Goal: Task Accomplishment & Management: Manage account settings

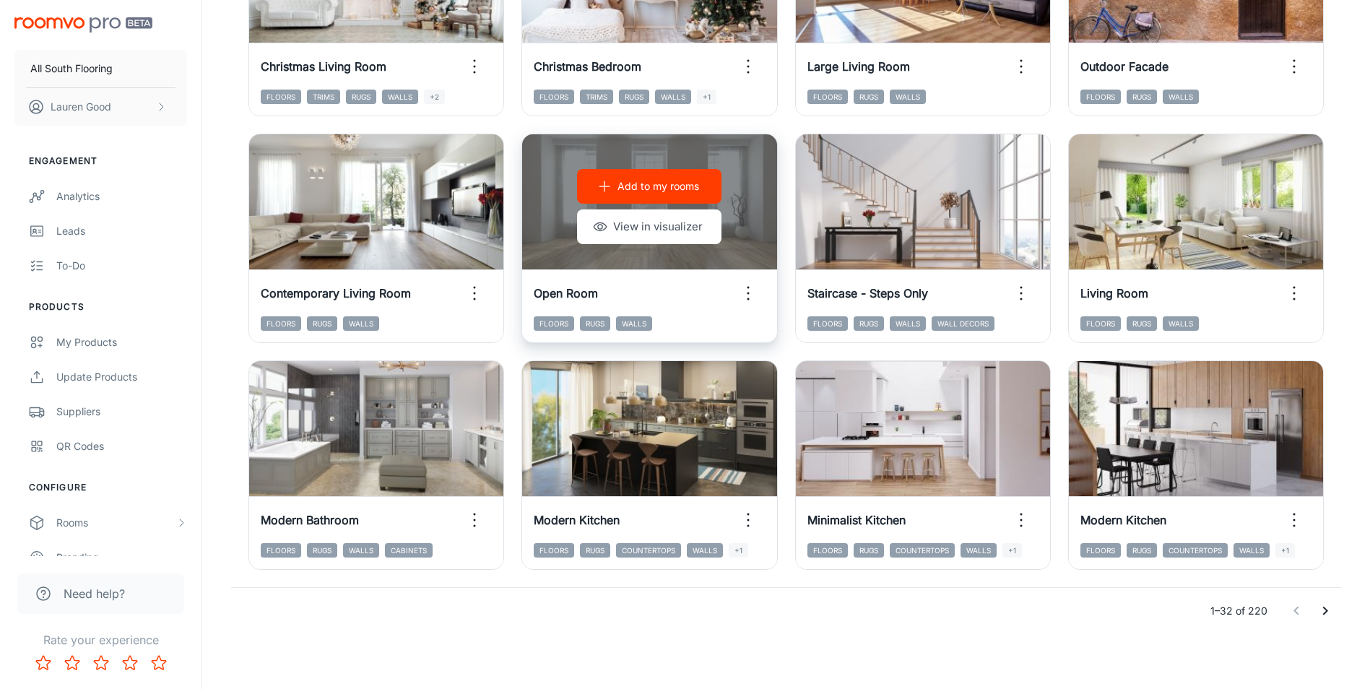
scroll to position [1459, 0]
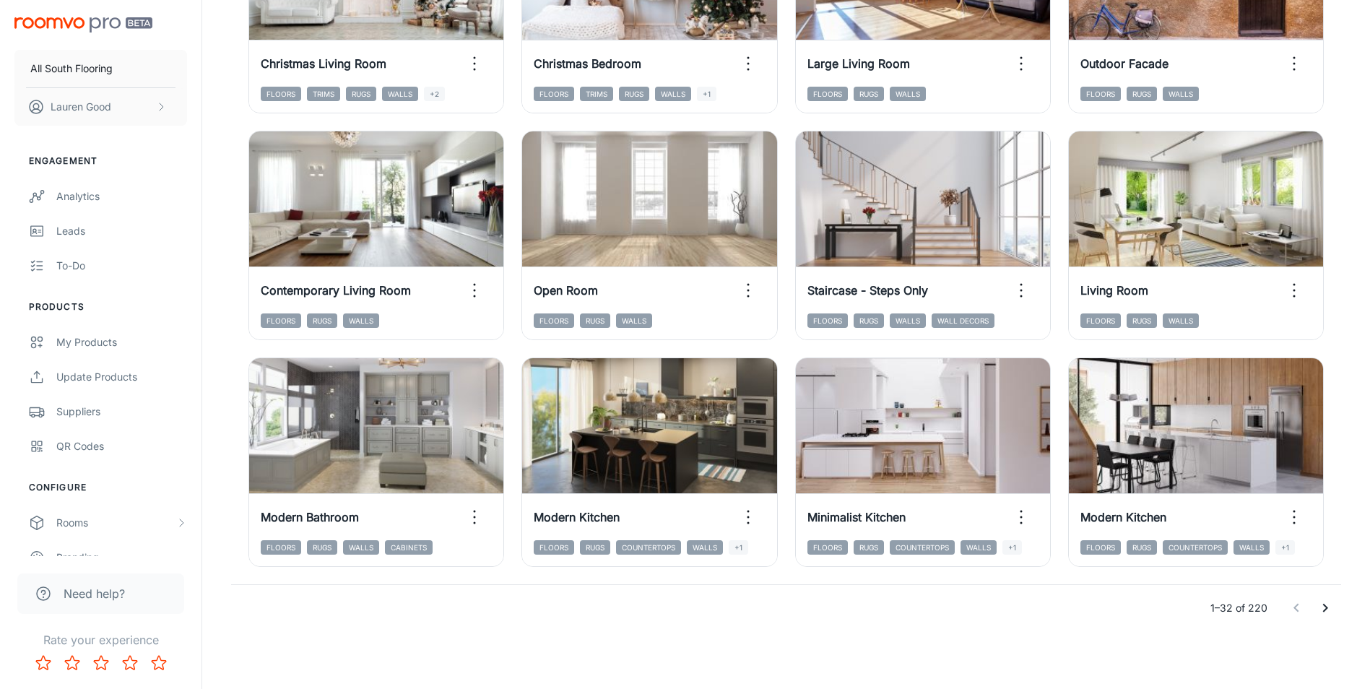
click at [1322, 607] on icon "Go to next page" at bounding box center [1324, 607] width 17 height 17
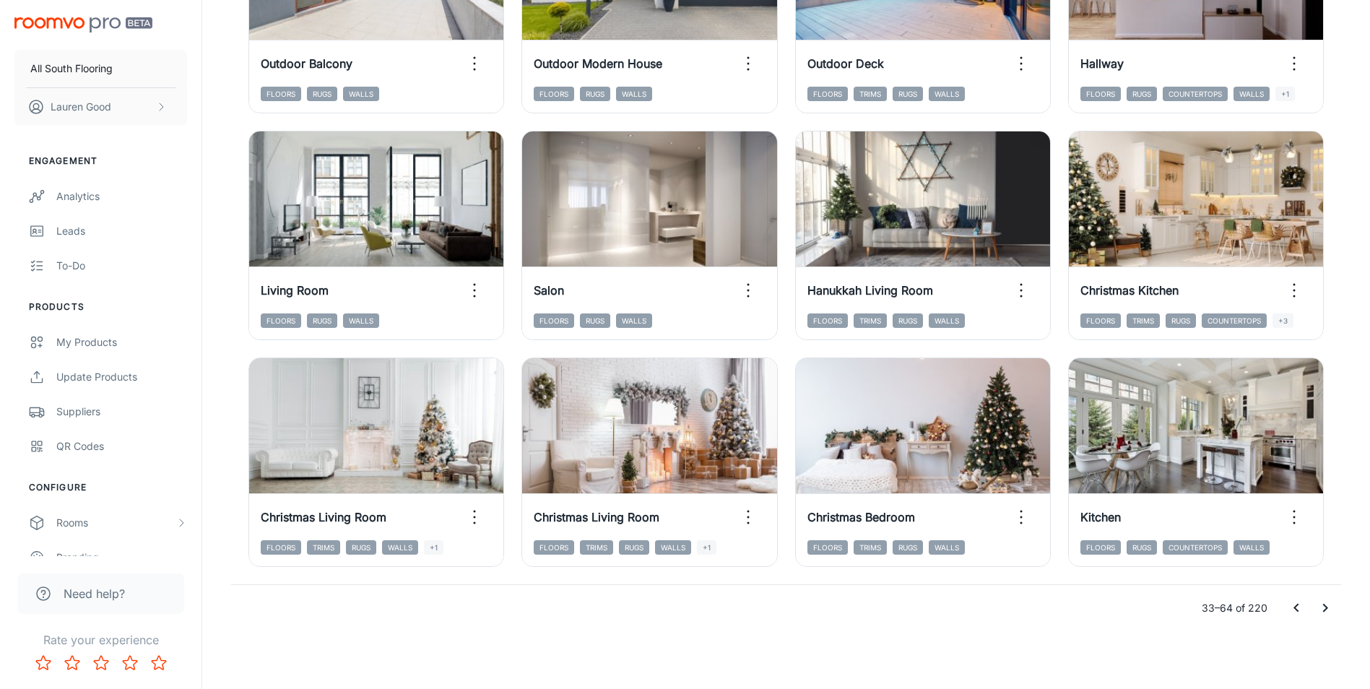
click at [1324, 604] on icon "Go to next page" at bounding box center [1325, 608] width 5 height 9
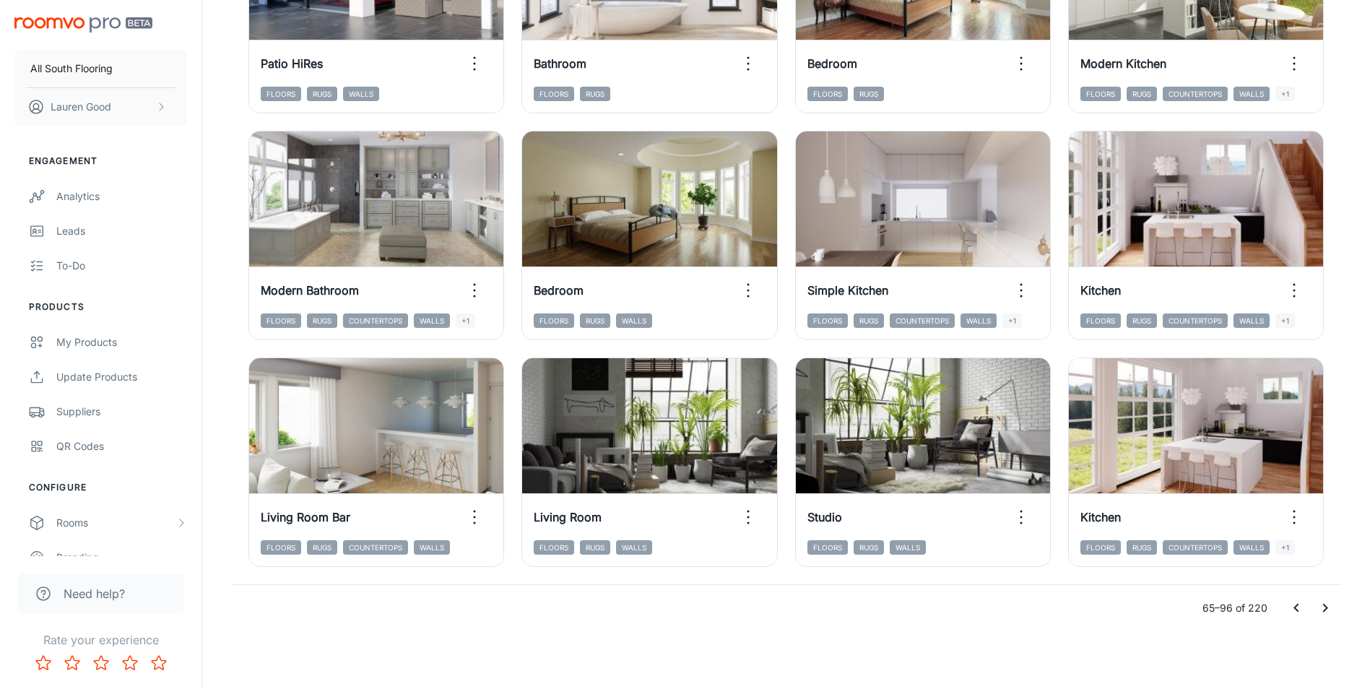
click at [1295, 609] on icon "Go to previous page" at bounding box center [1295, 608] width 5 height 9
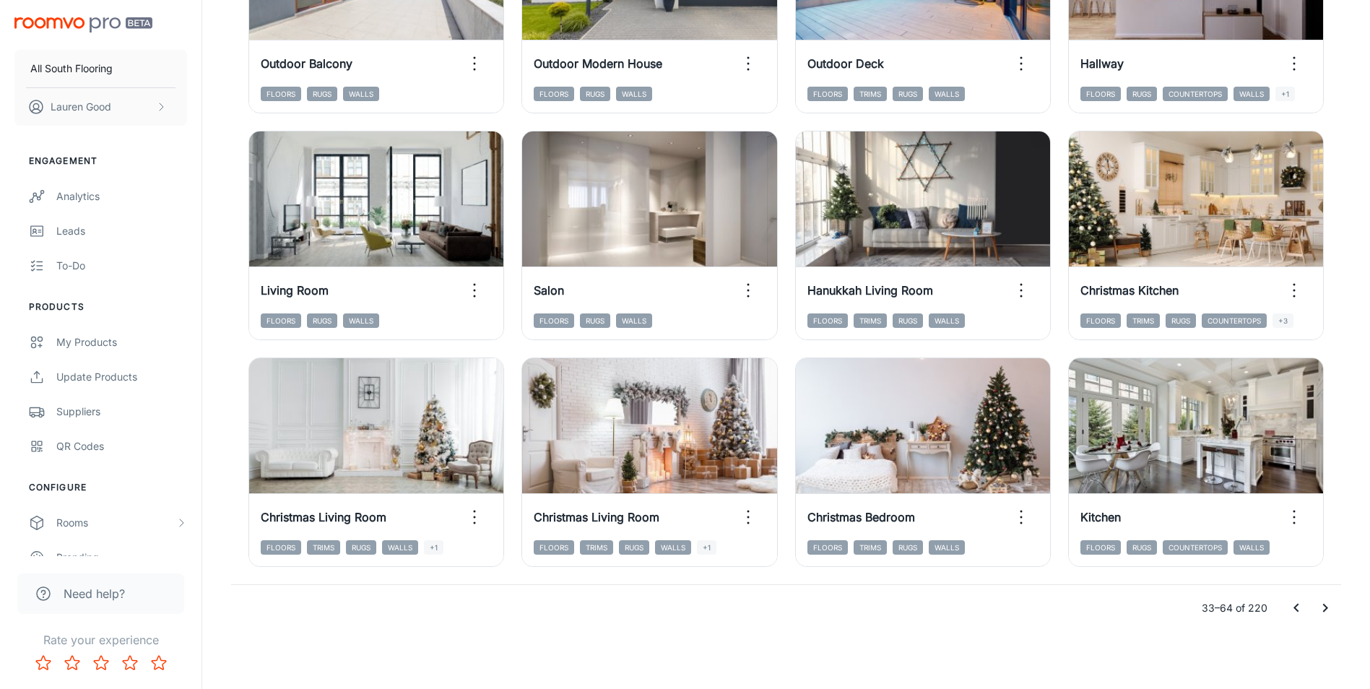
click at [1295, 609] on icon "Go to previous page" at bounding box center [1295, 608] width 5 height 9
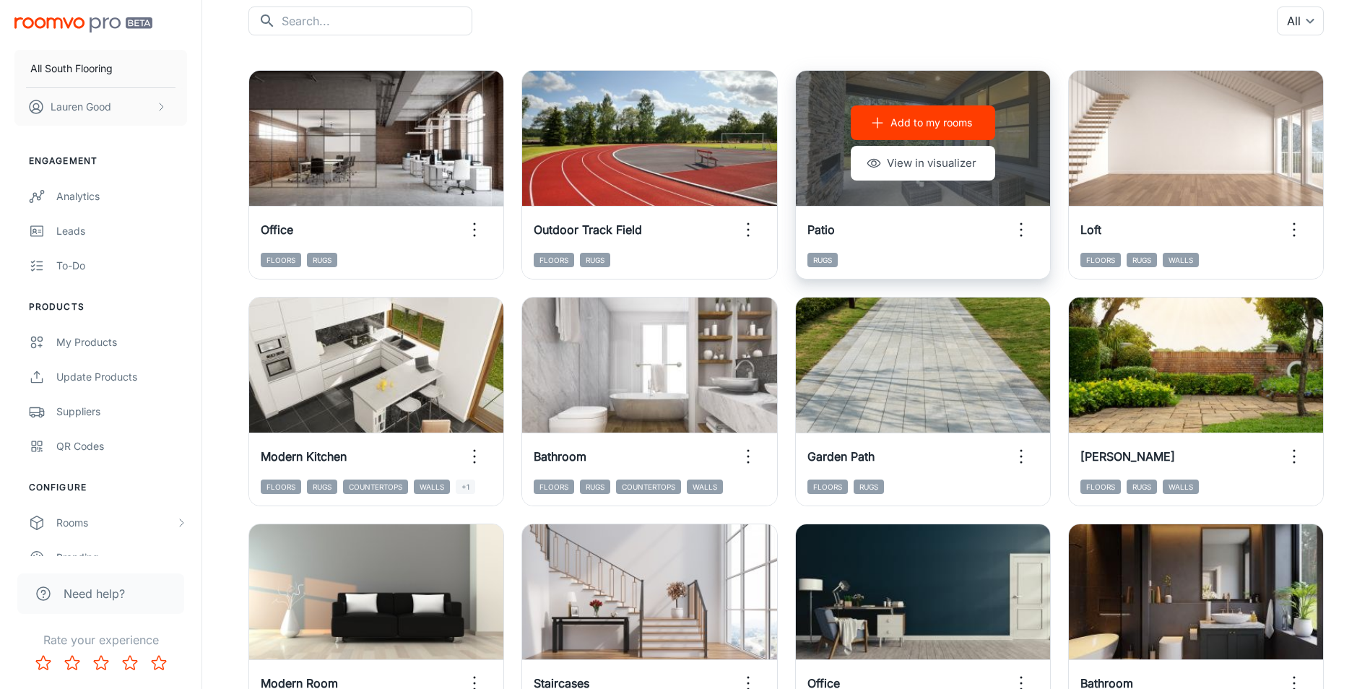
scroll to position [0, 0]
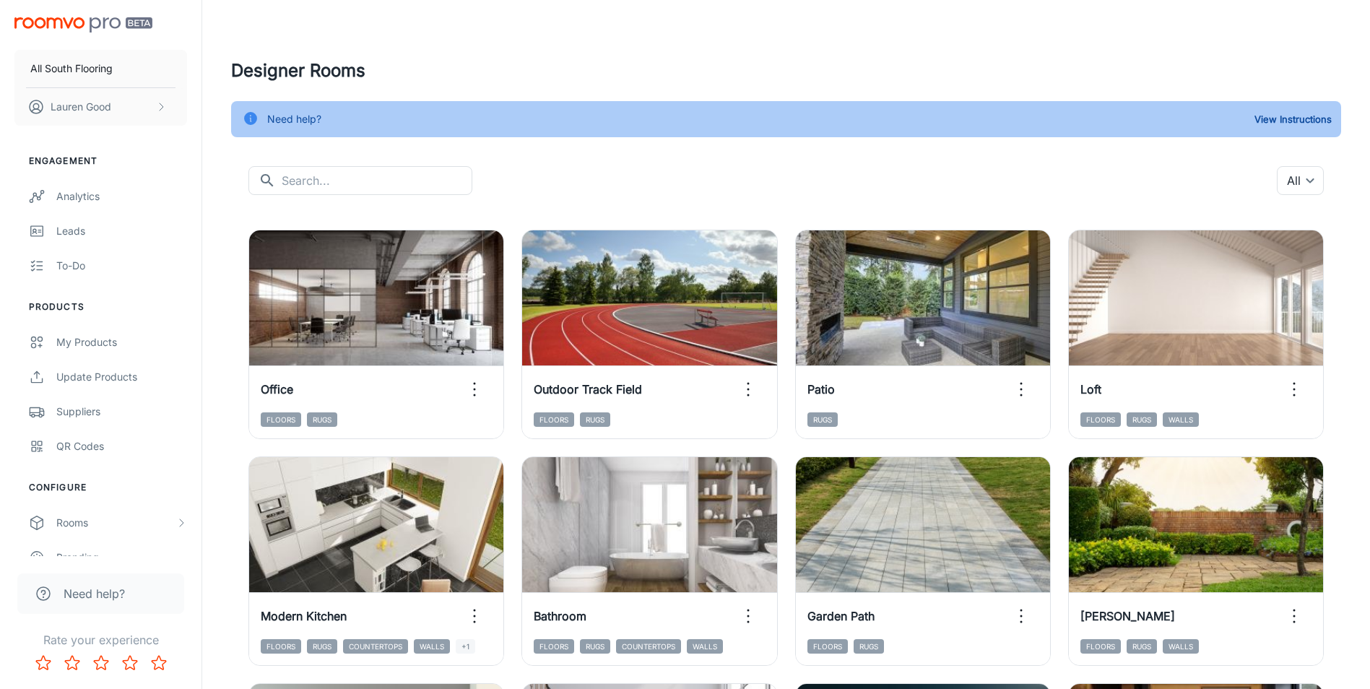
click at [828, 172] on div "​ ​ All ​" at bounding box center [785, 180] width 1075 height 29
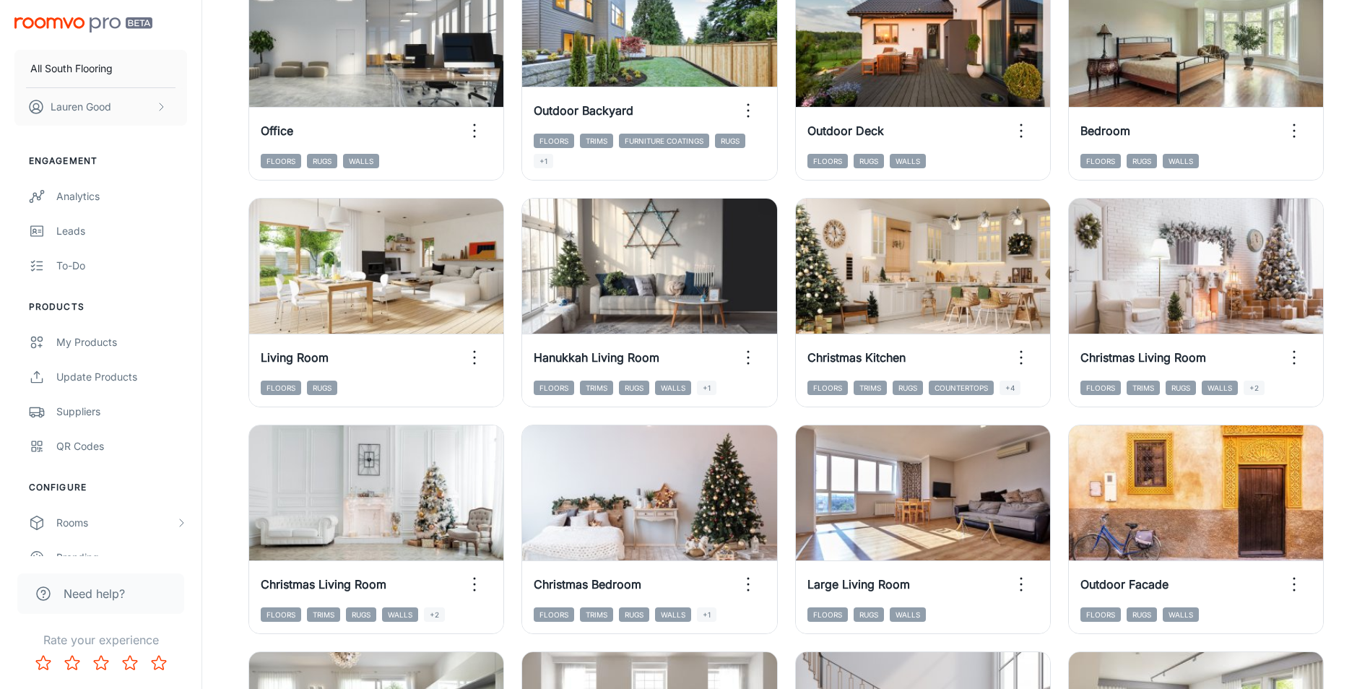
scroll to position [1011, 0]
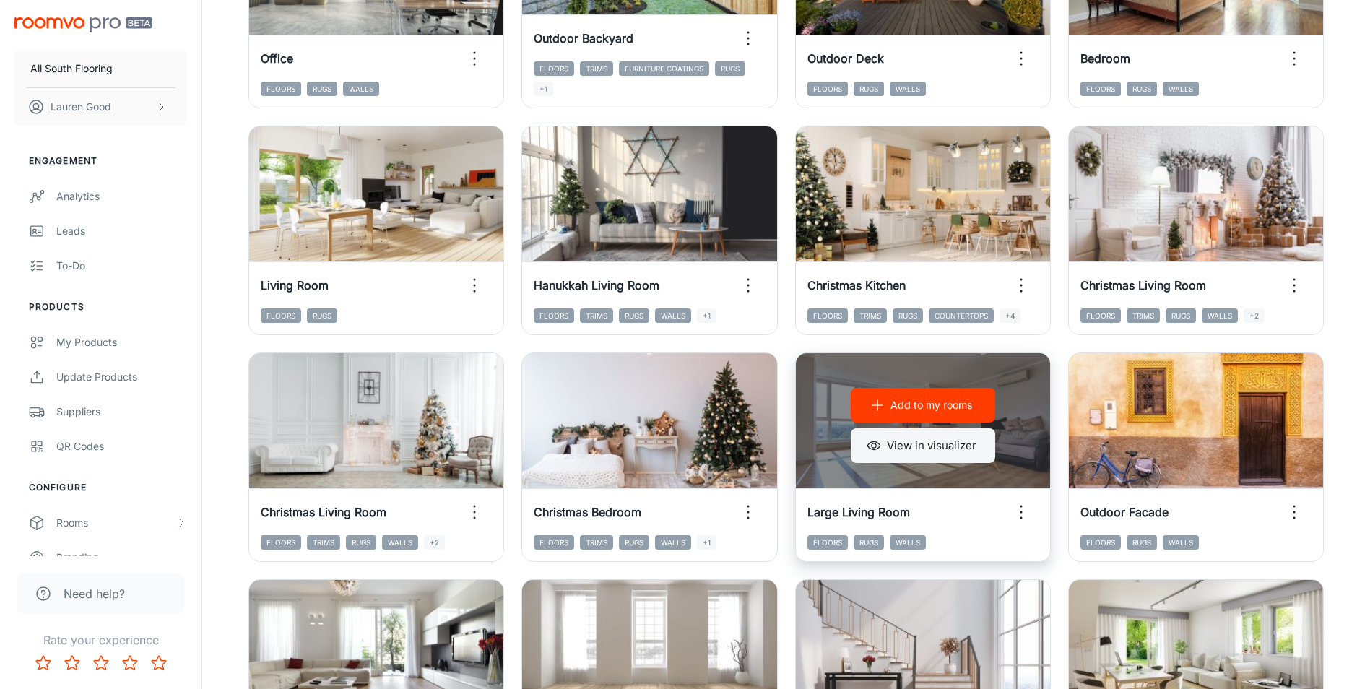
click at [933, 447] on button "View in visualizer" at bounding box center [923, 445] width 144 height 35
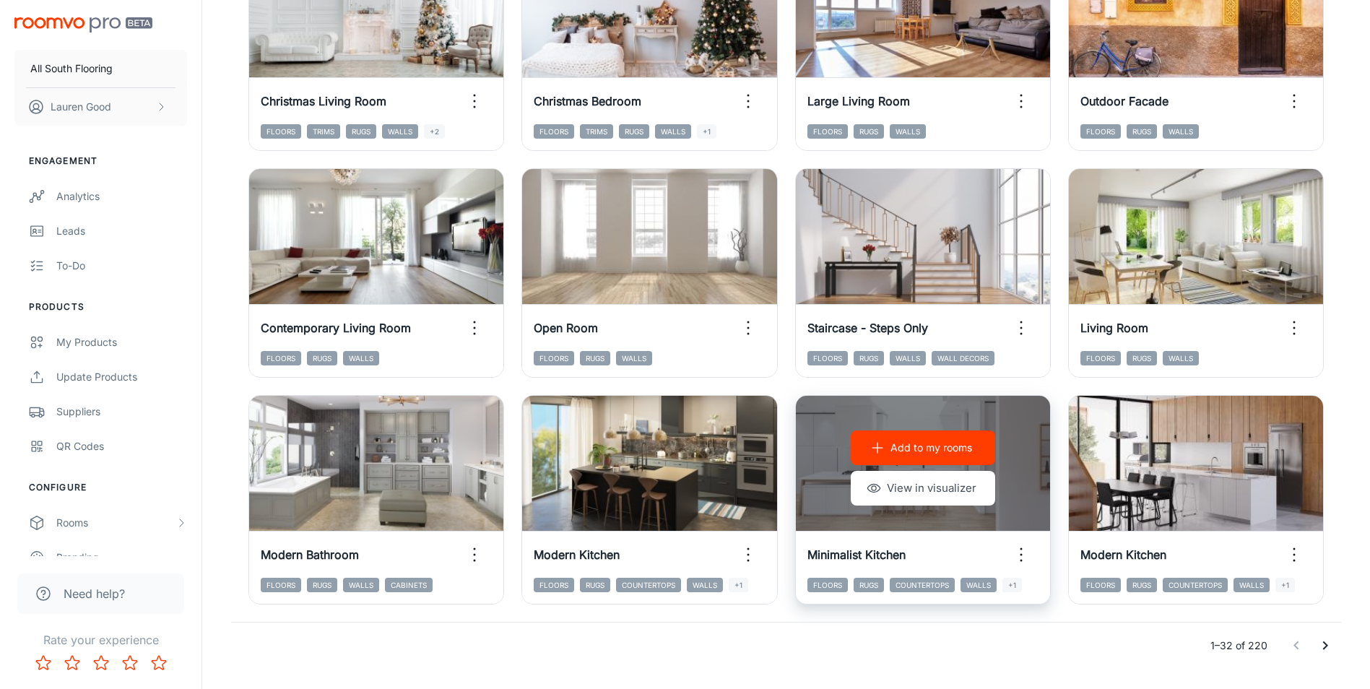
scroll to position [1444, 0]
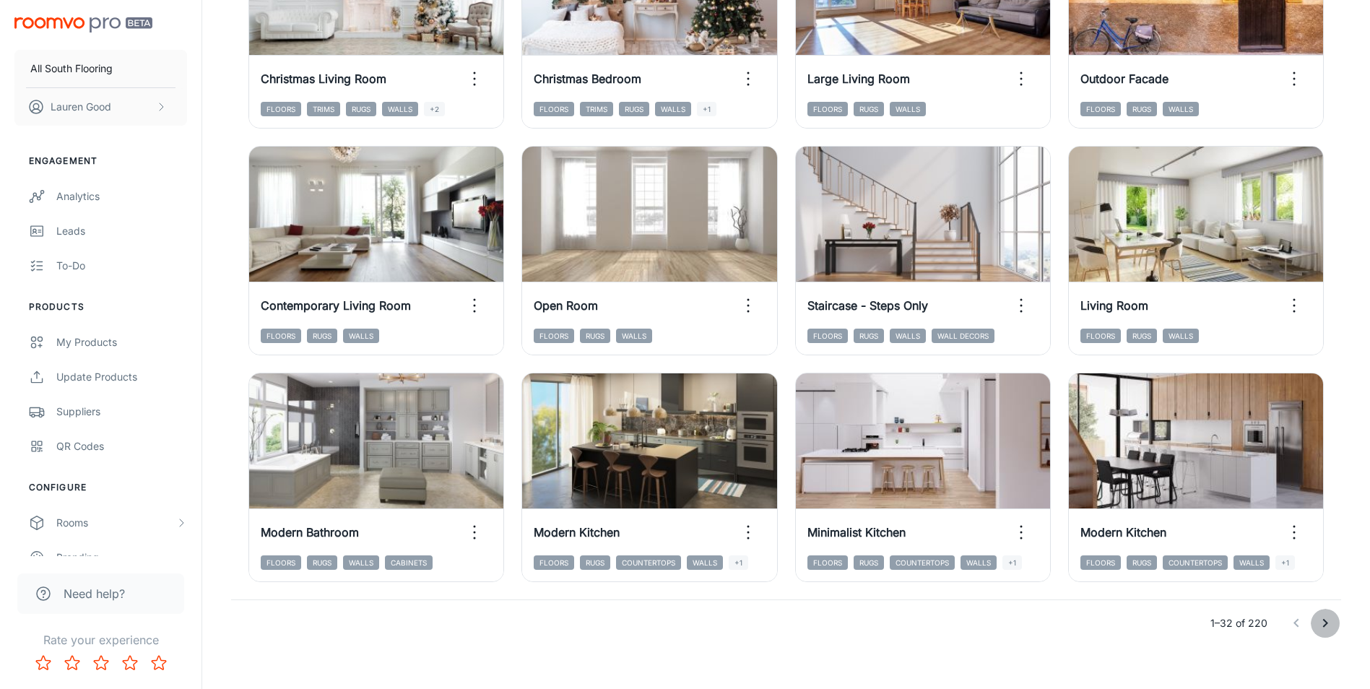
click at [1324, 615] on icon "Go to next page" at bounding box center [1324, 623] width 17 height 17
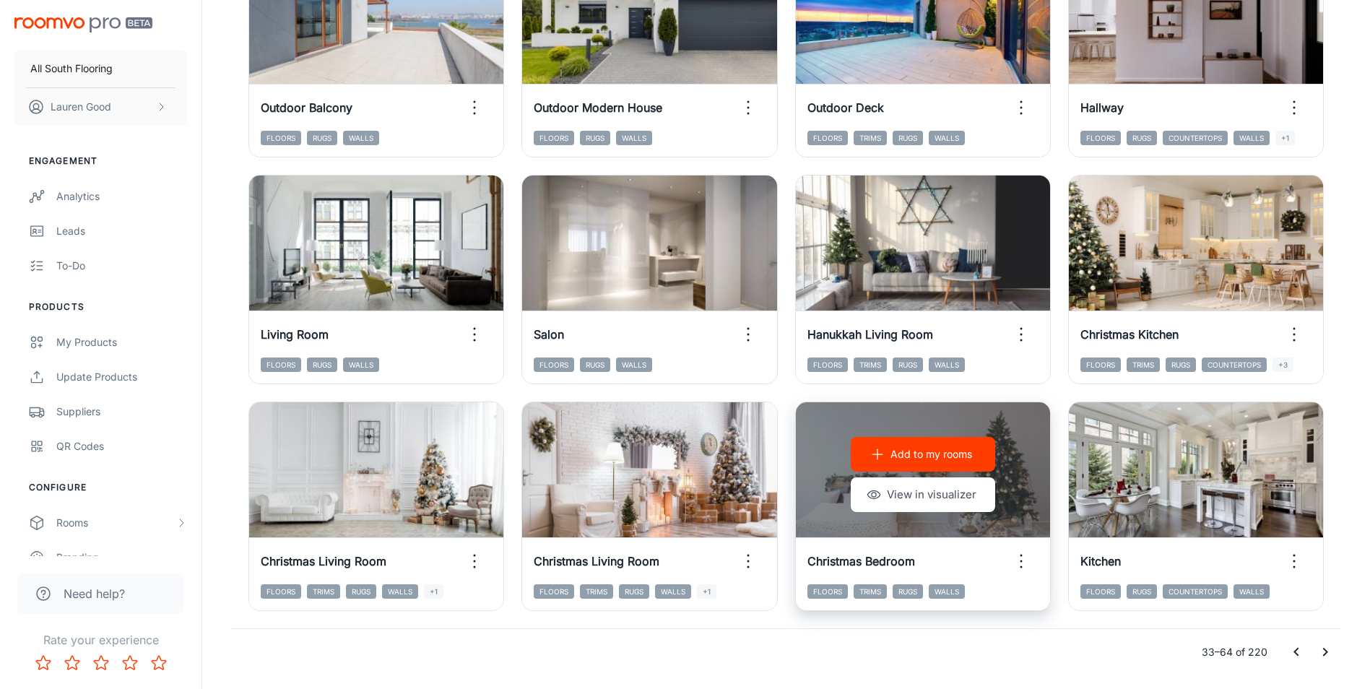
scroll to position [1459, 0]
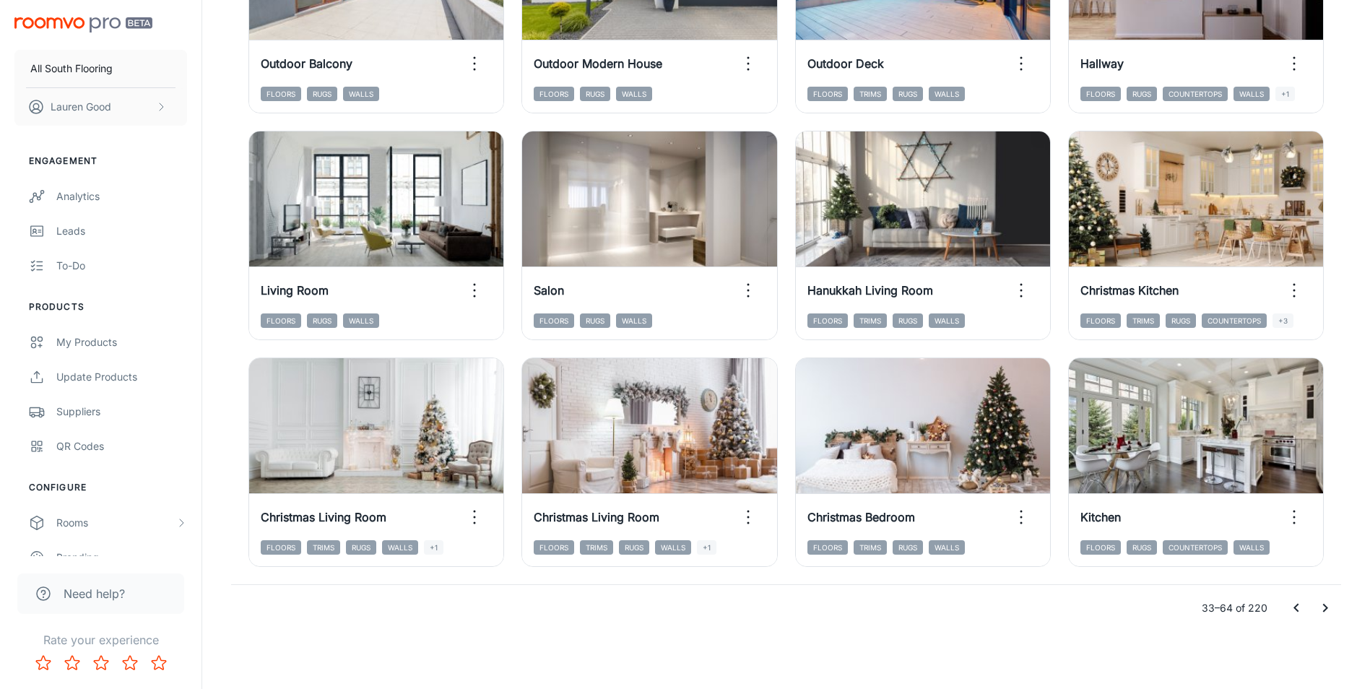
click at [1320, 609] on icon "Go to next page" at bounding box center [1324, 607] width 17 height 17
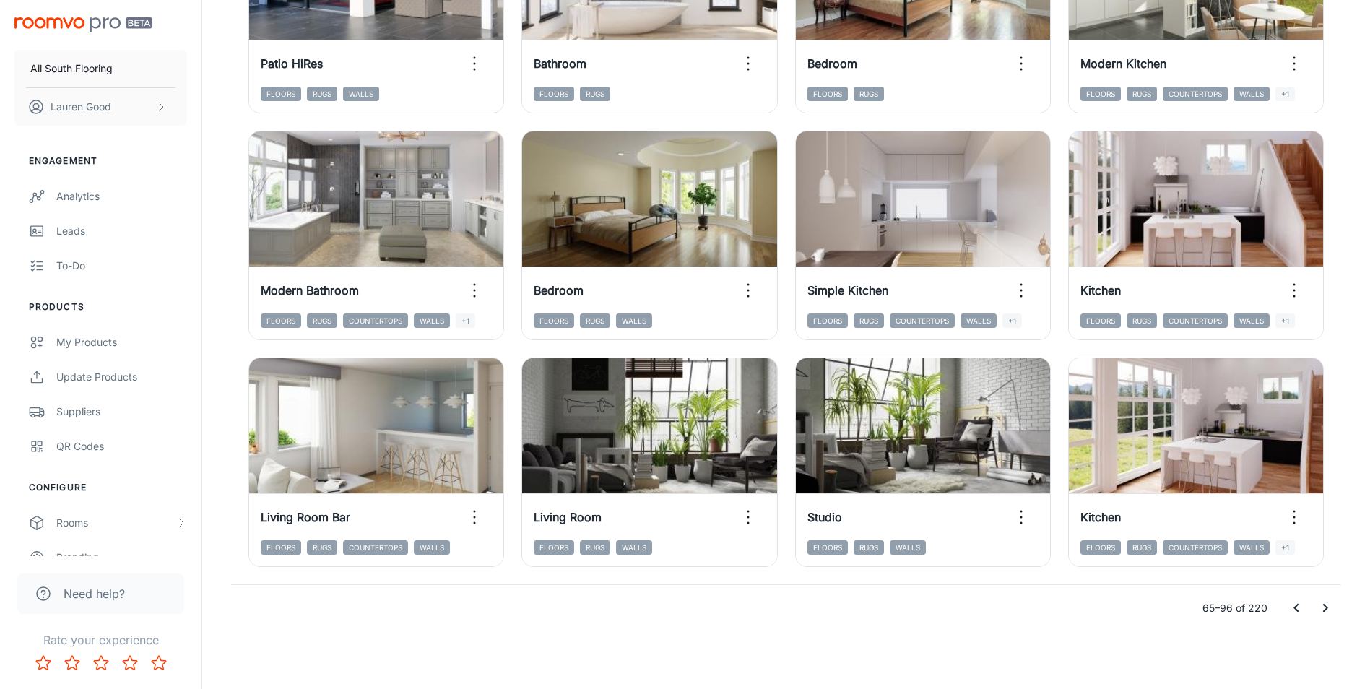
drag, startPoint x: 1331, startPoint y: 617, endPoint x: 1293, endPoint y: 633, distance: 41.7
click at [1331, 617] on button "Go to next page" at bounding box center [1325, 608] width 29 height 29
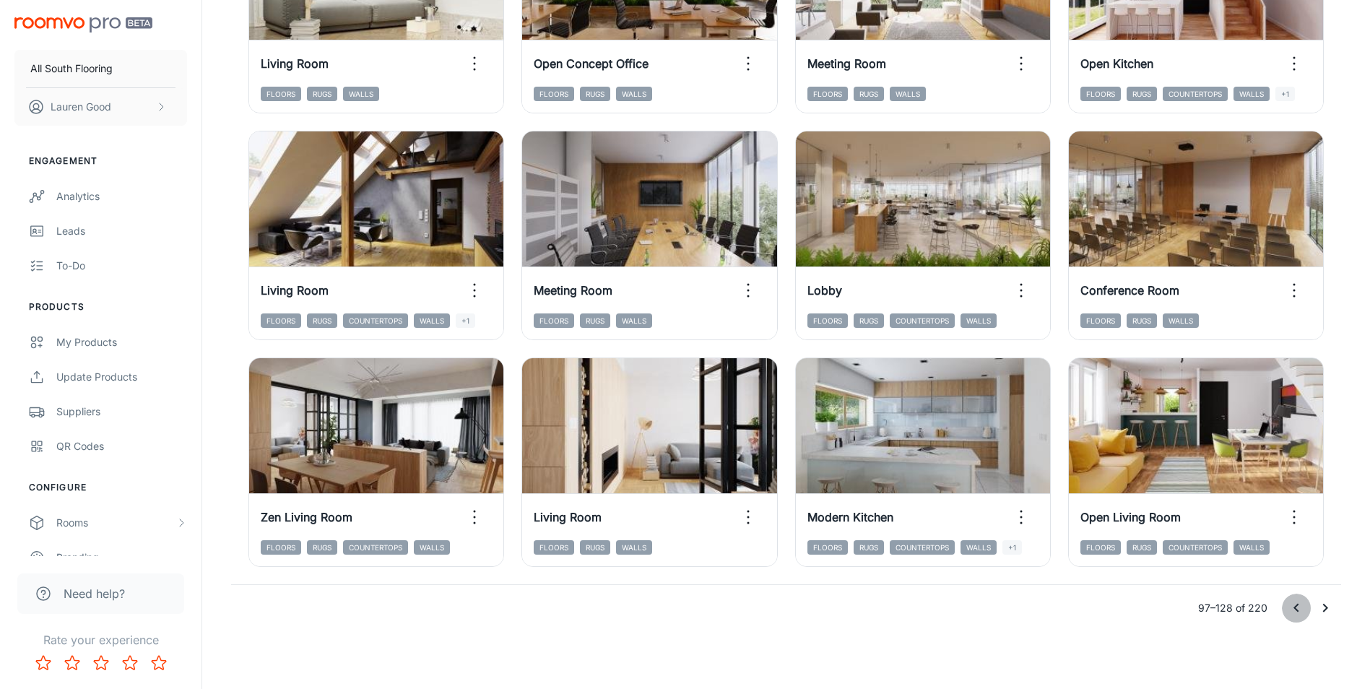
click at [1298, 609] on icon "Go to previous page" at bounding box center [1296, 607] width 17 height 17
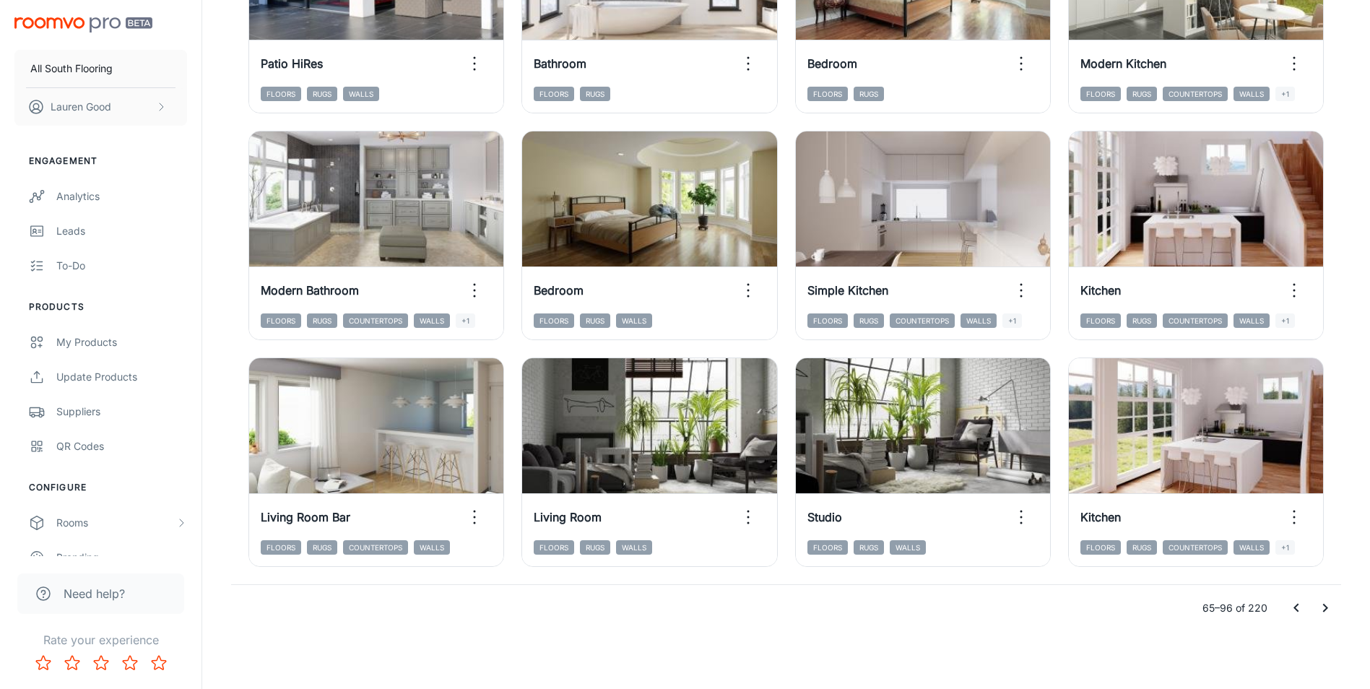
click at [1298, 609] on icon "Go to previous page" at bounding box center [1296, 607] width 17 height 17
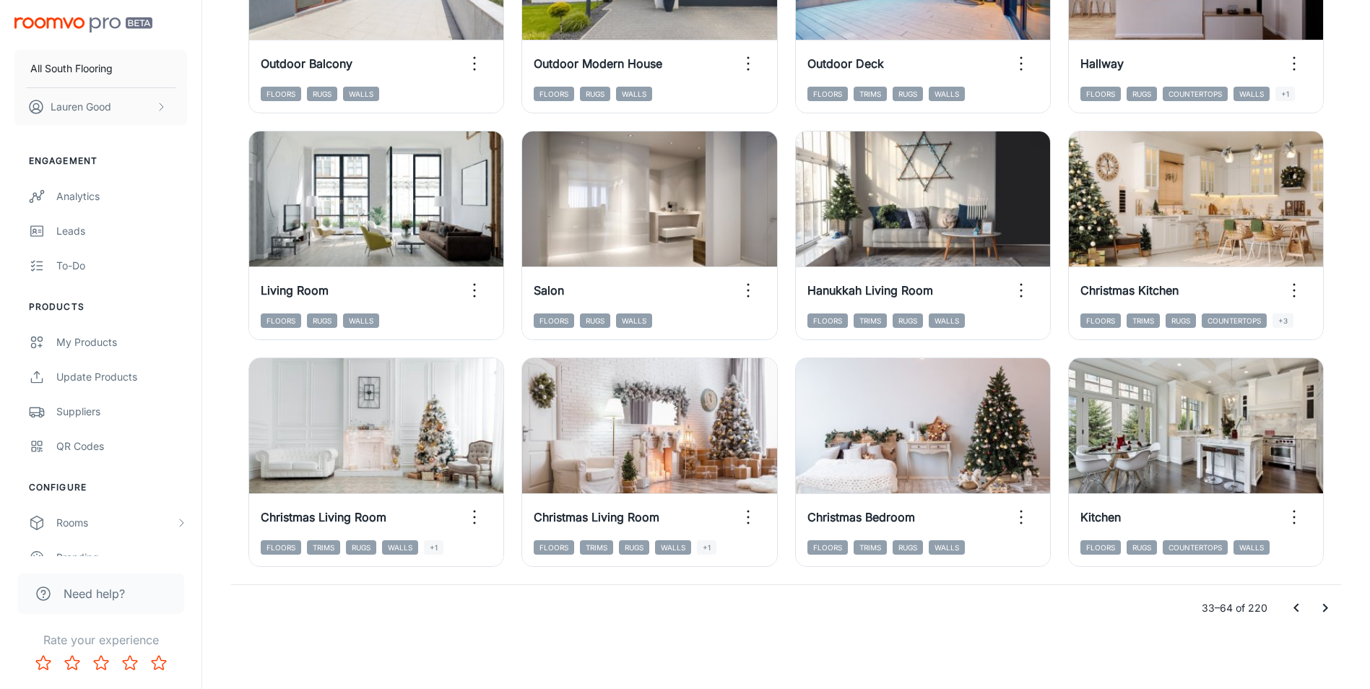
click at [1297, 609] on icon "Go to previous page" at bounding box center [1296, 607] width 17 height 17
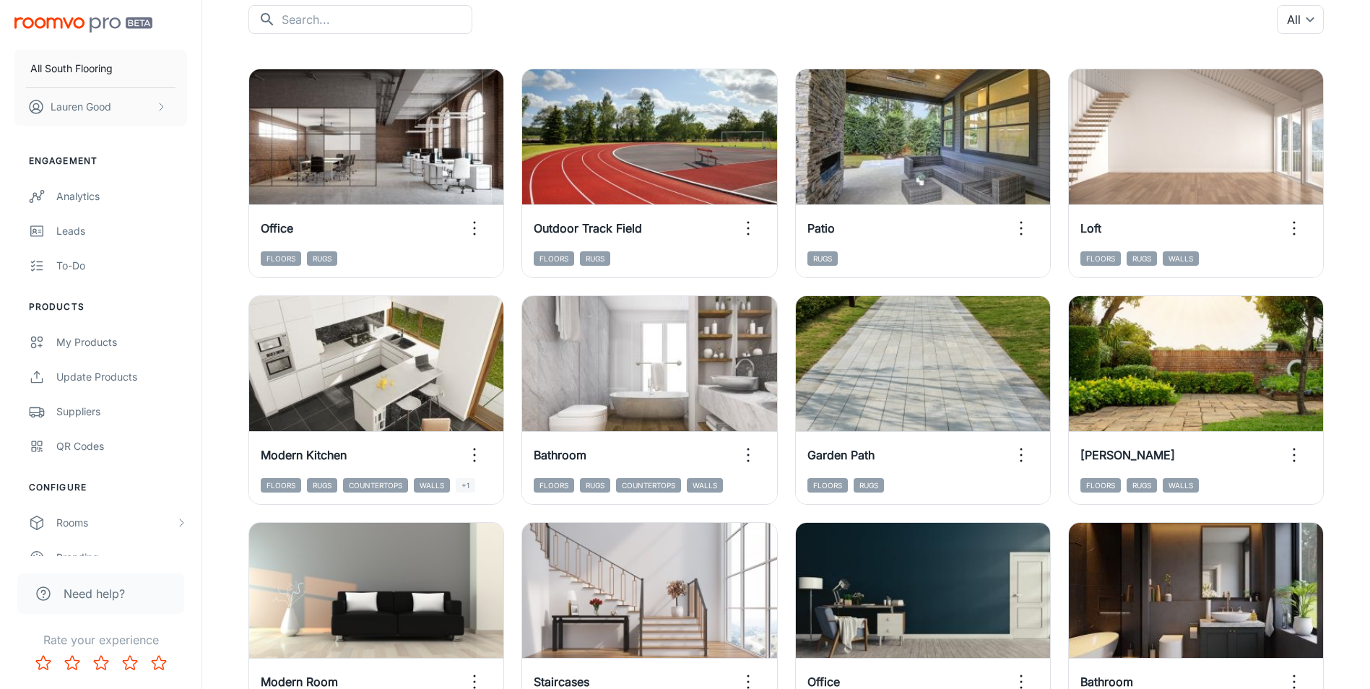
scroll to position [0, 0]
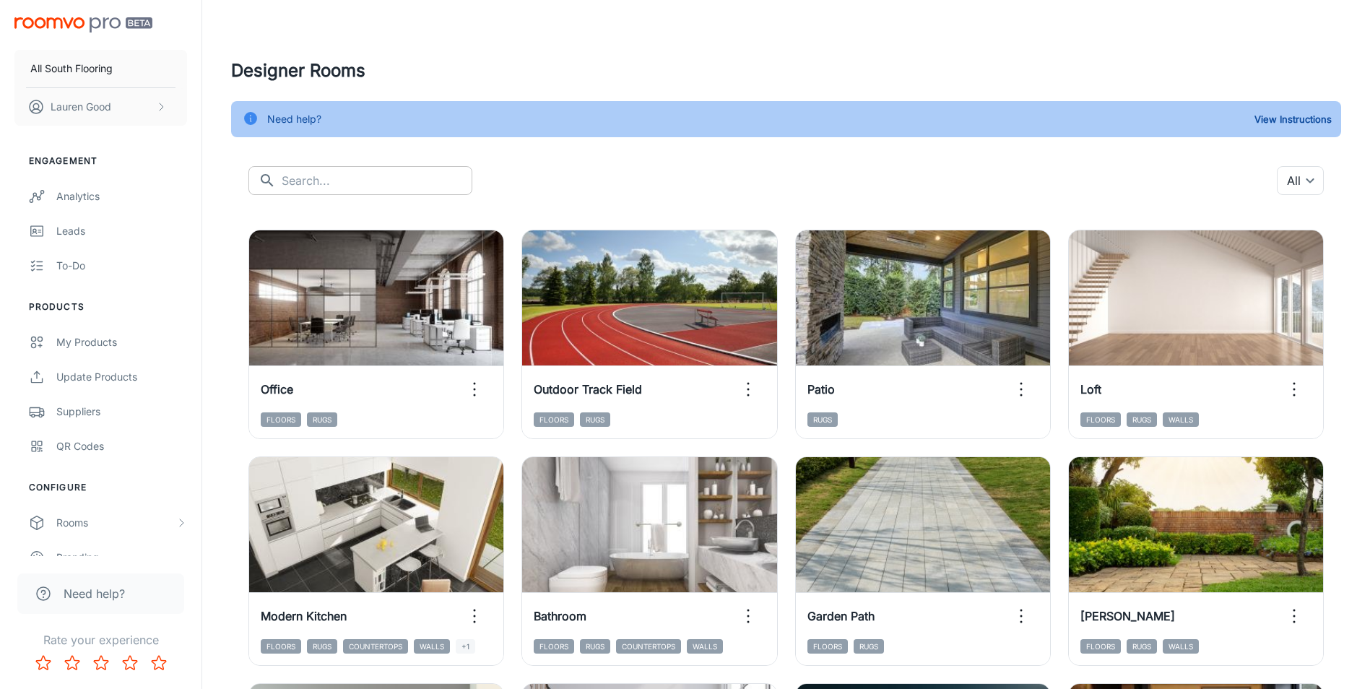
click at [419, 182] on input "text" at bounding box center [377, 180] width 191 height 29
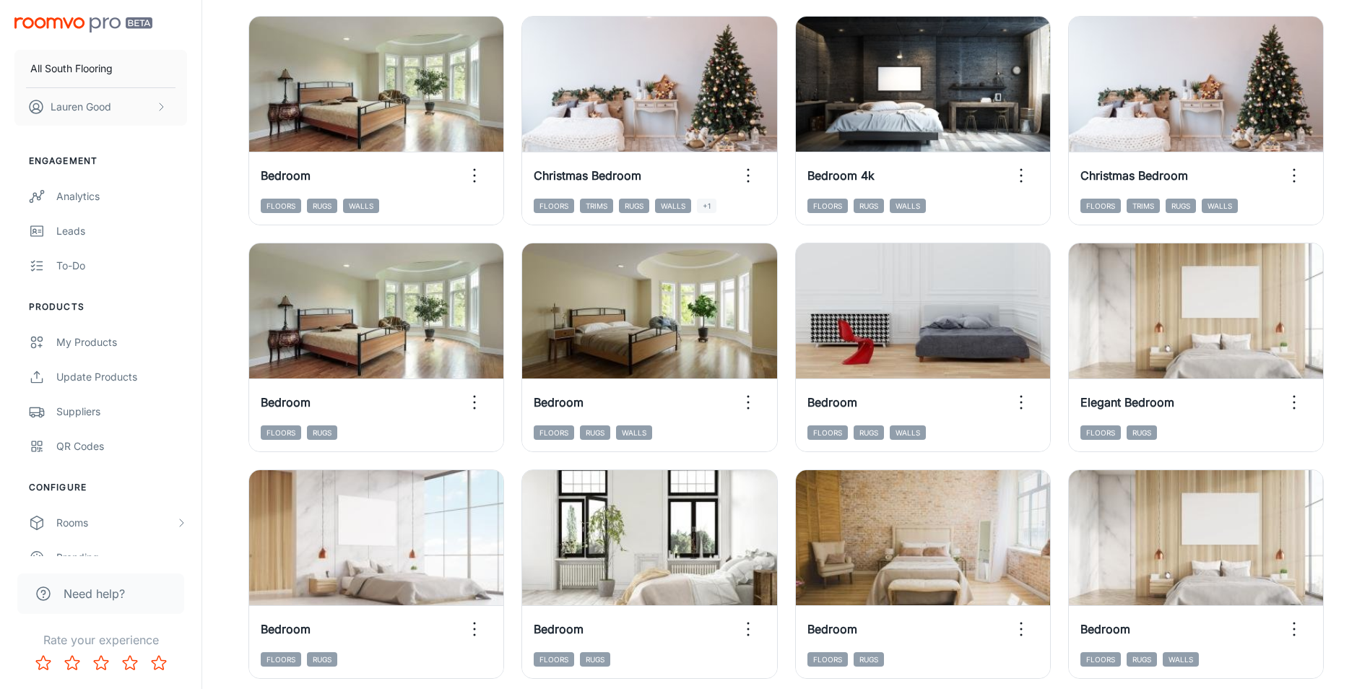
scroll to position [191, 0]
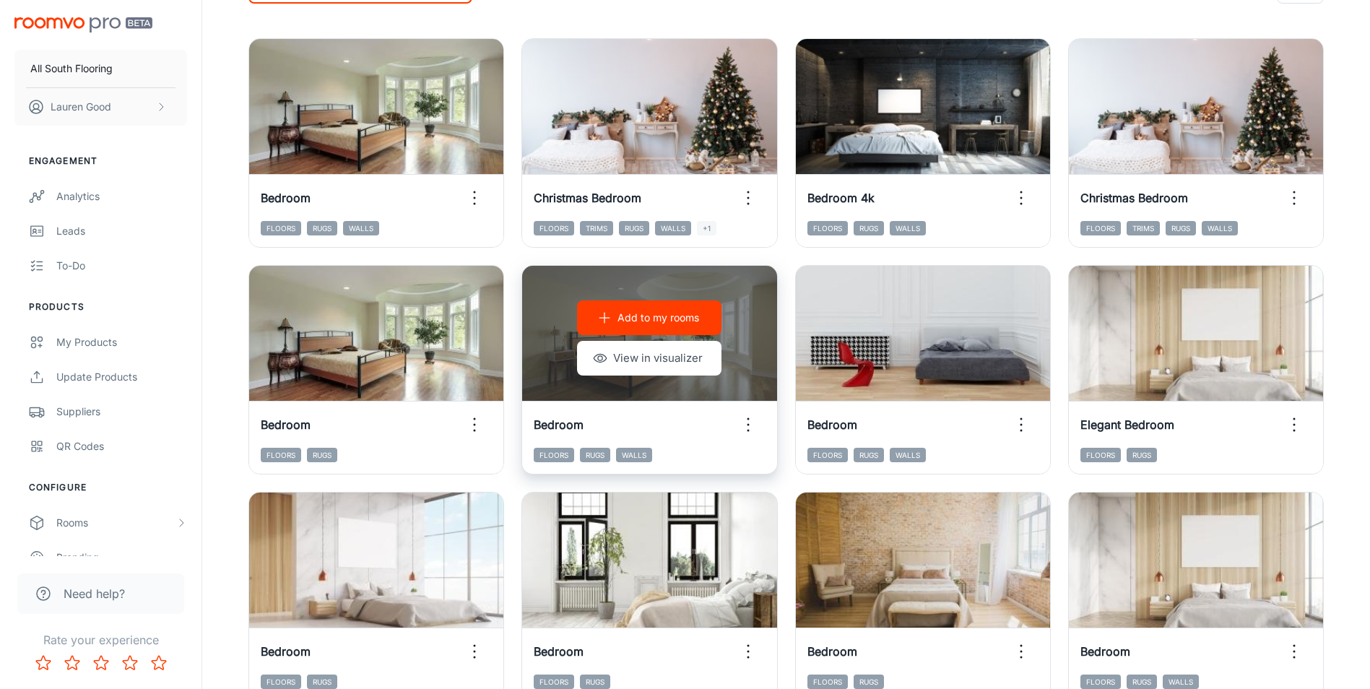
click at [742, 424] on icon "button" at bounding box center [748, 424] width 23 height 23
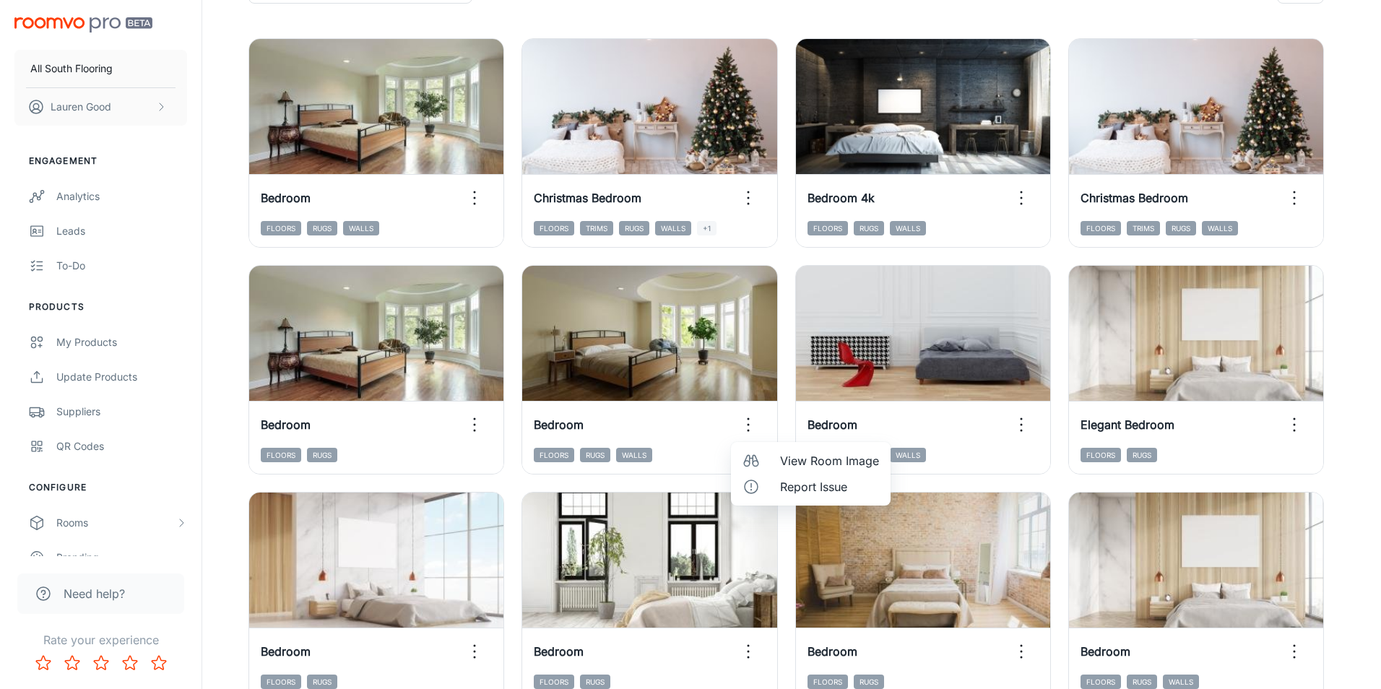
click at [783, 461] on span "View Room Image" at bounding box center [829, 460] width 99 height 17
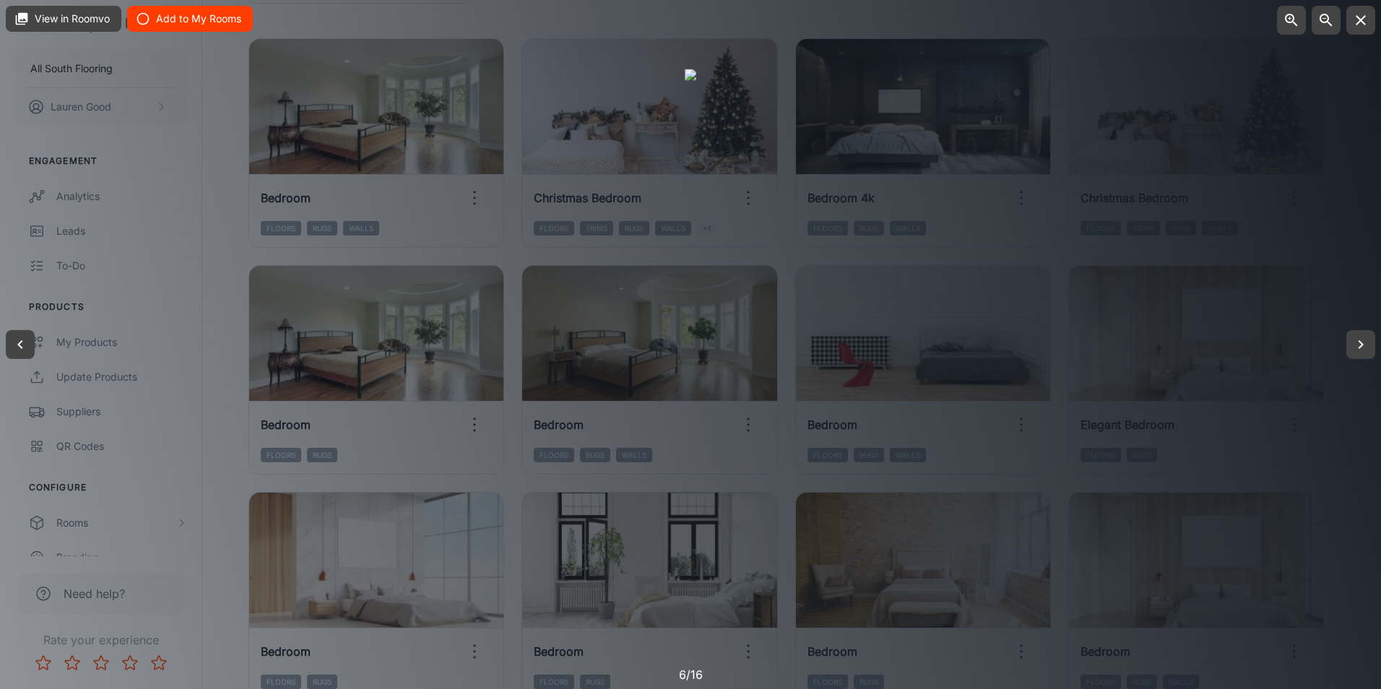
click at [152, 11] on button "Add to My Rooms" at bounding box center [190, 19] width 126 height 26
click at [142, 15] on icon "button" at bounding box center [143, 19] width 14 height 14
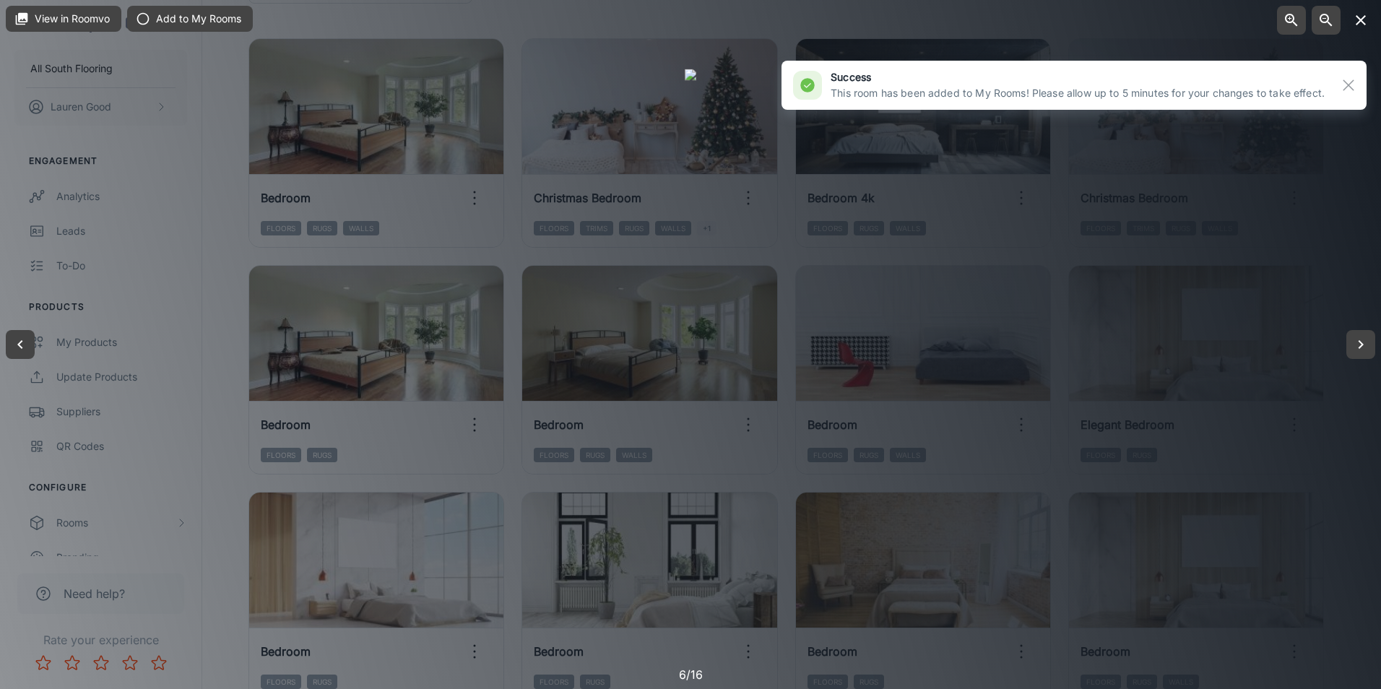
click at [1363, 19] on icon "button" at bounding box center [1360, 20] width 10 height 10
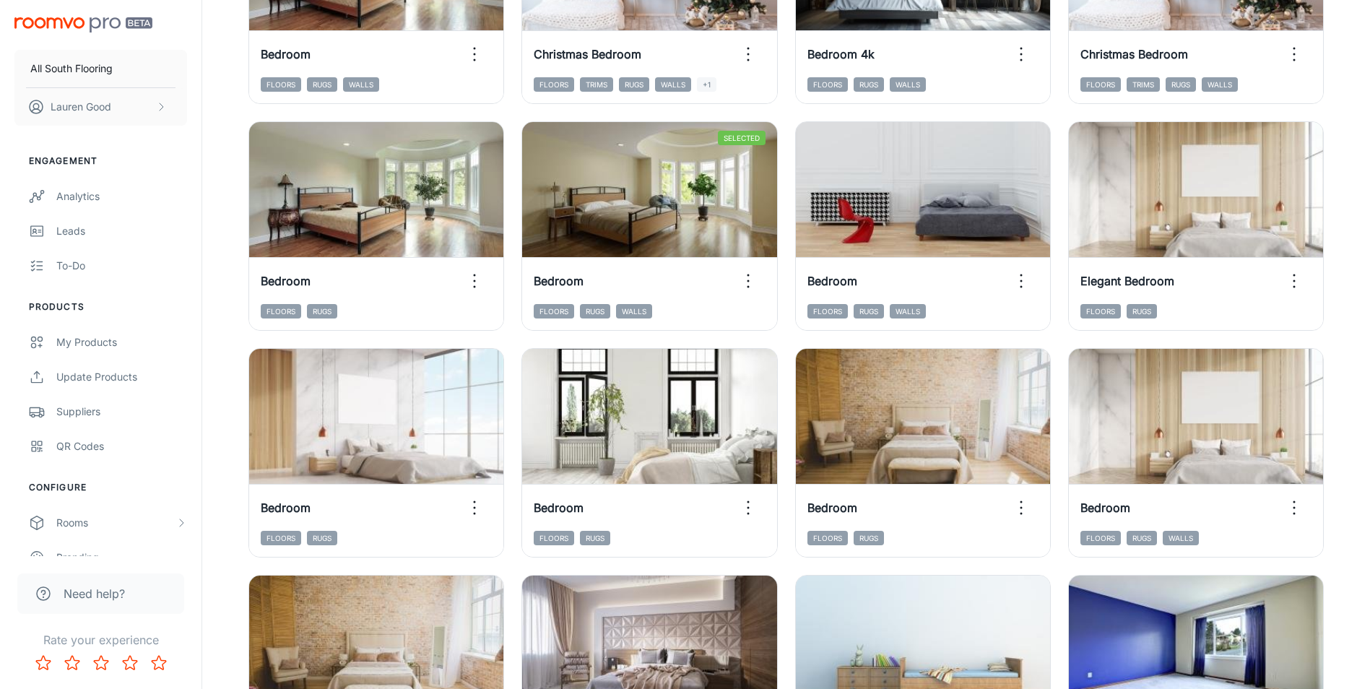
scroll to position [336, 0]
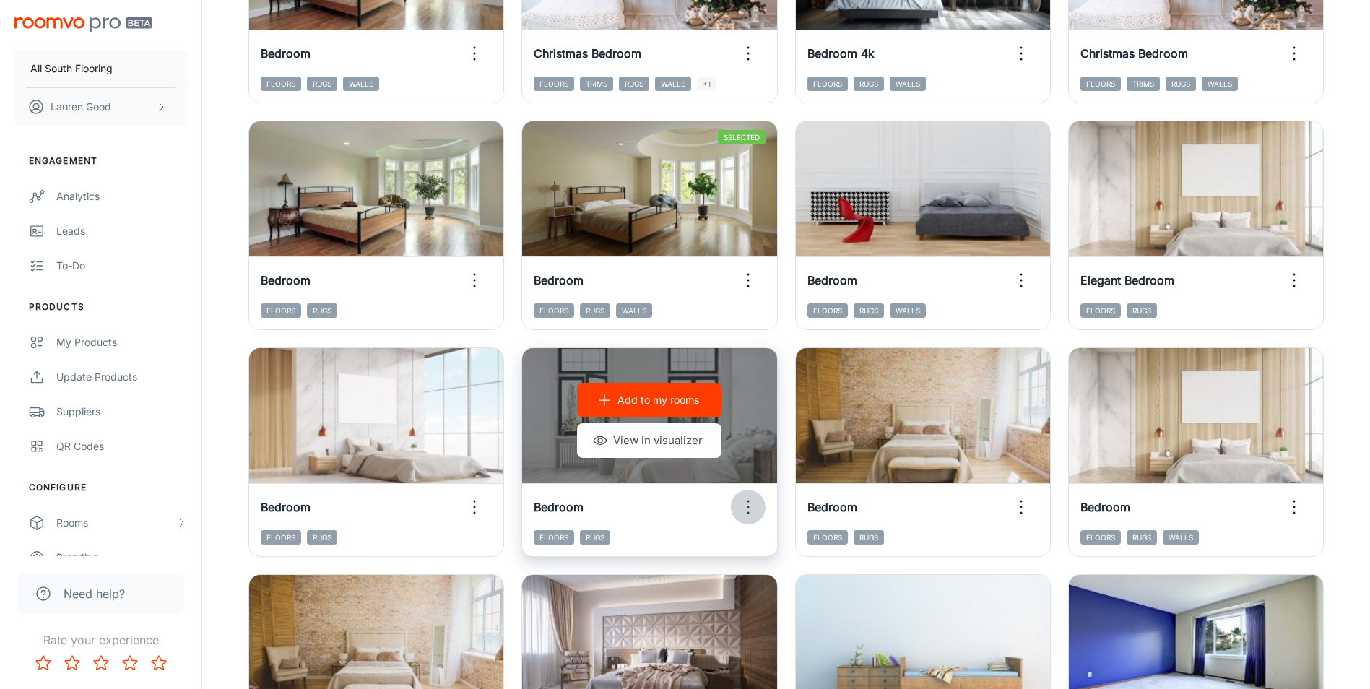
click at [745, 506] on icon "button" at bounding box center [748, 506] width 23 height 23
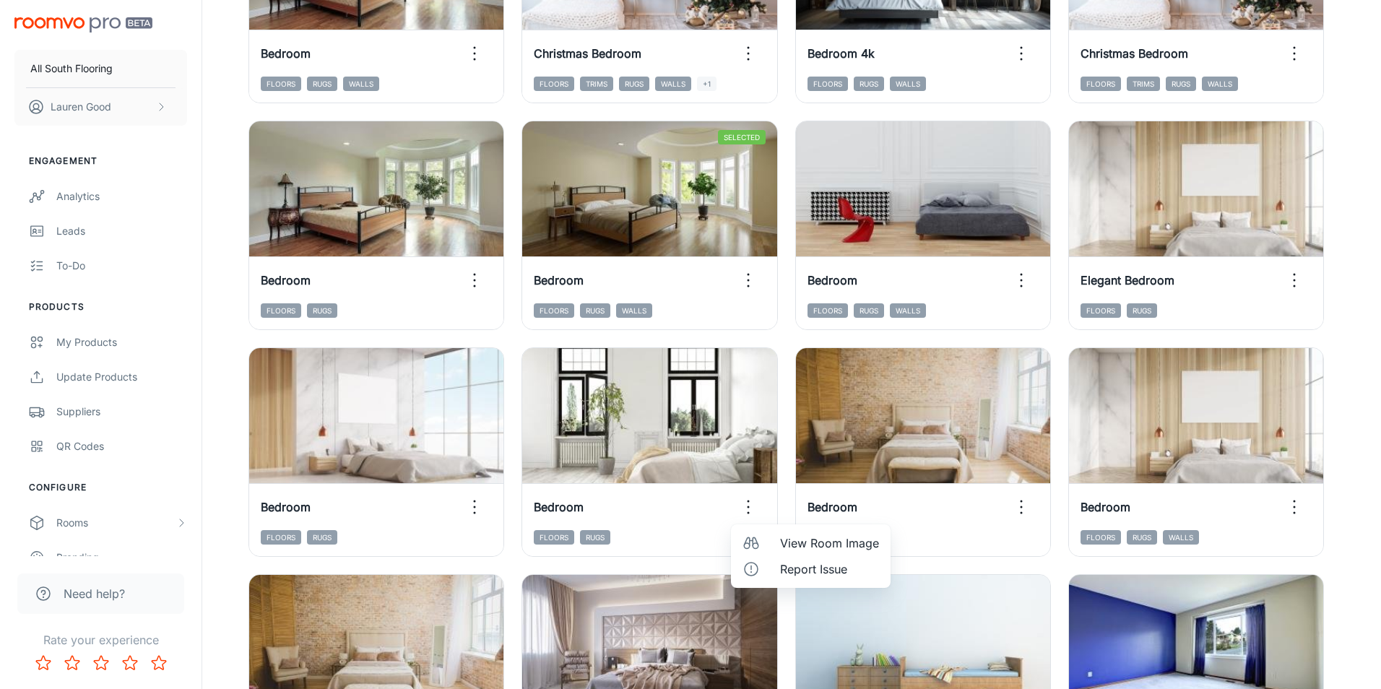
click at [776, 539] on li "View Room Image" at bounding box center [811, 543] width 160 height 26
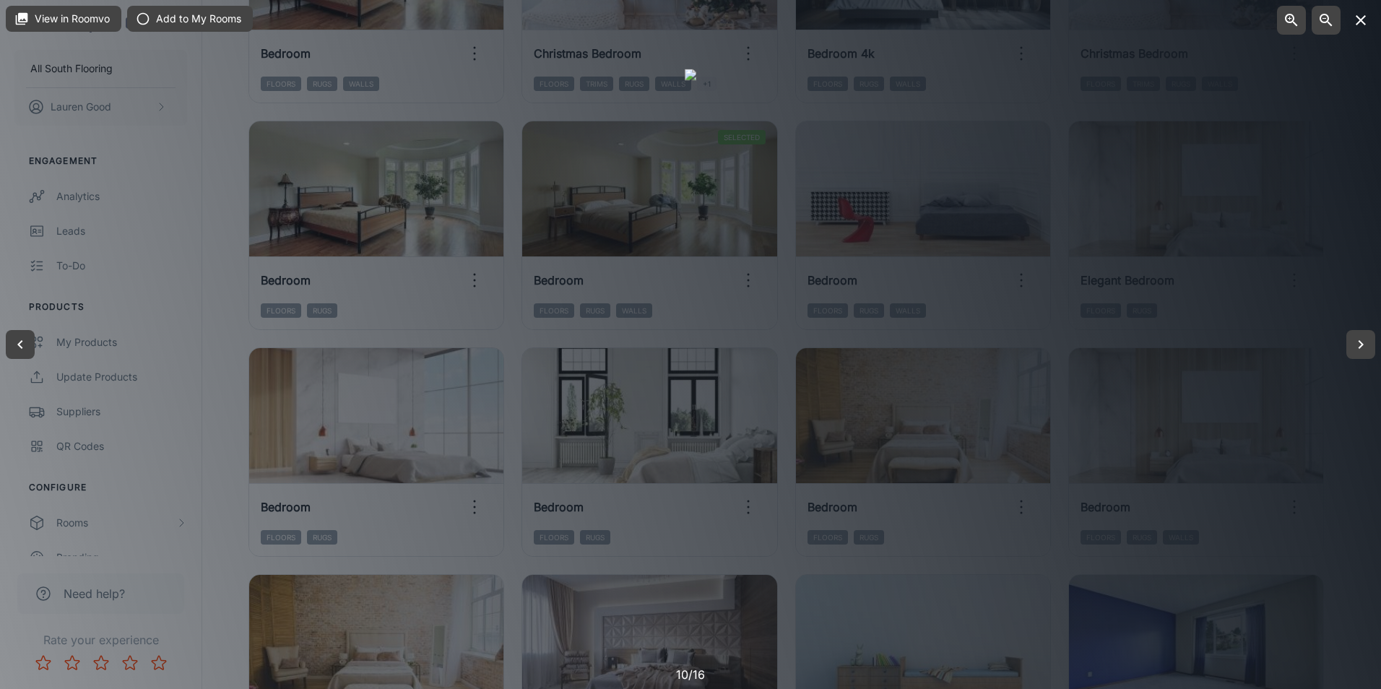
click at [1371, 26] on button "button" at bounding box center [1360, 20] width 29 height 29
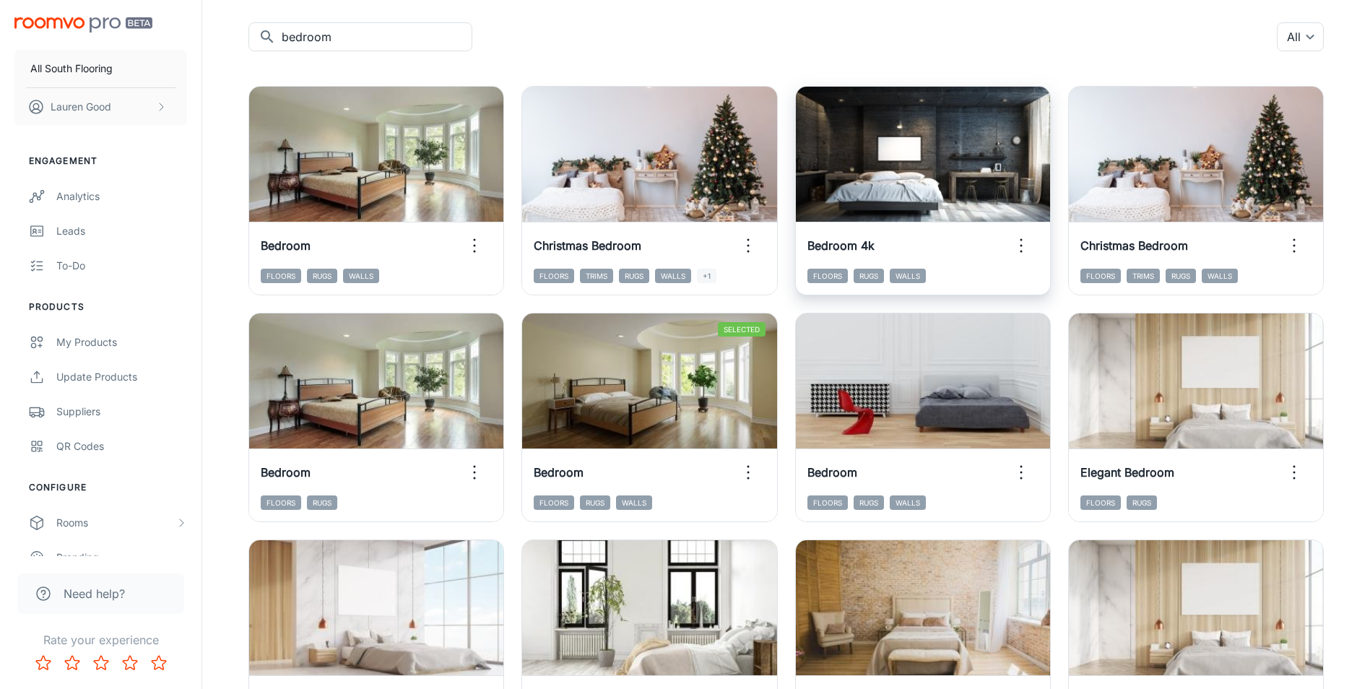
scroll to position [0, 0]
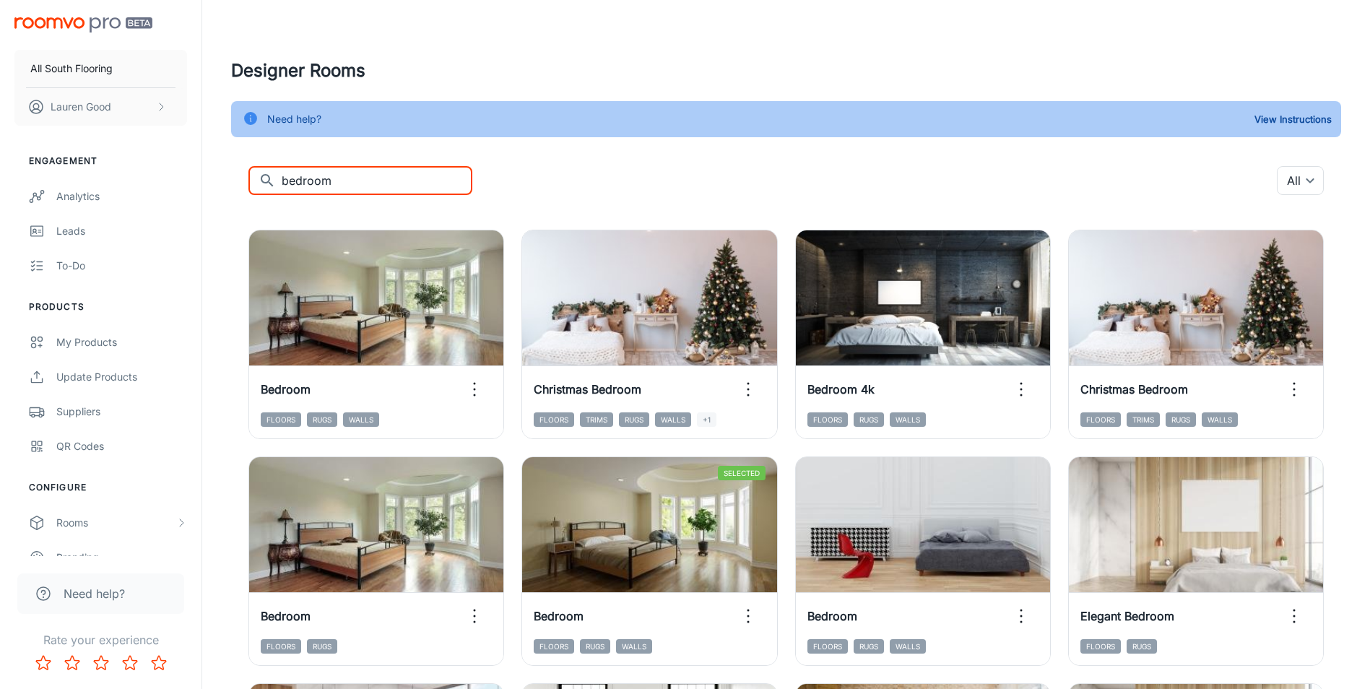
drag, startPoint x: 371, startPoint y: 179, endPoint x: 277, endPoint y: 175, distance: 94.7
click at [279, 175] on div "​ bedroom ​" at bounding box center [360, 180] width 224 height 29
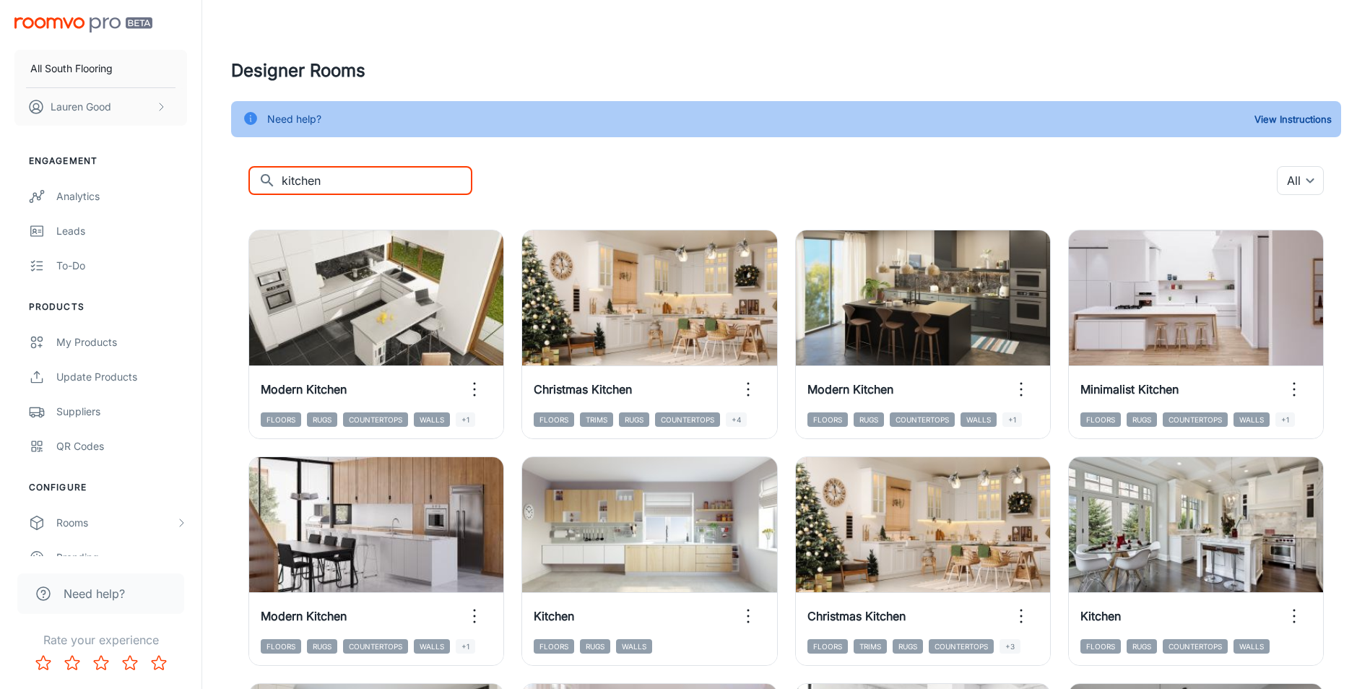
click at [970, 166] on div "​ kitchen ​ All ​" at bounding box center [785, 180] width 1075 height 29
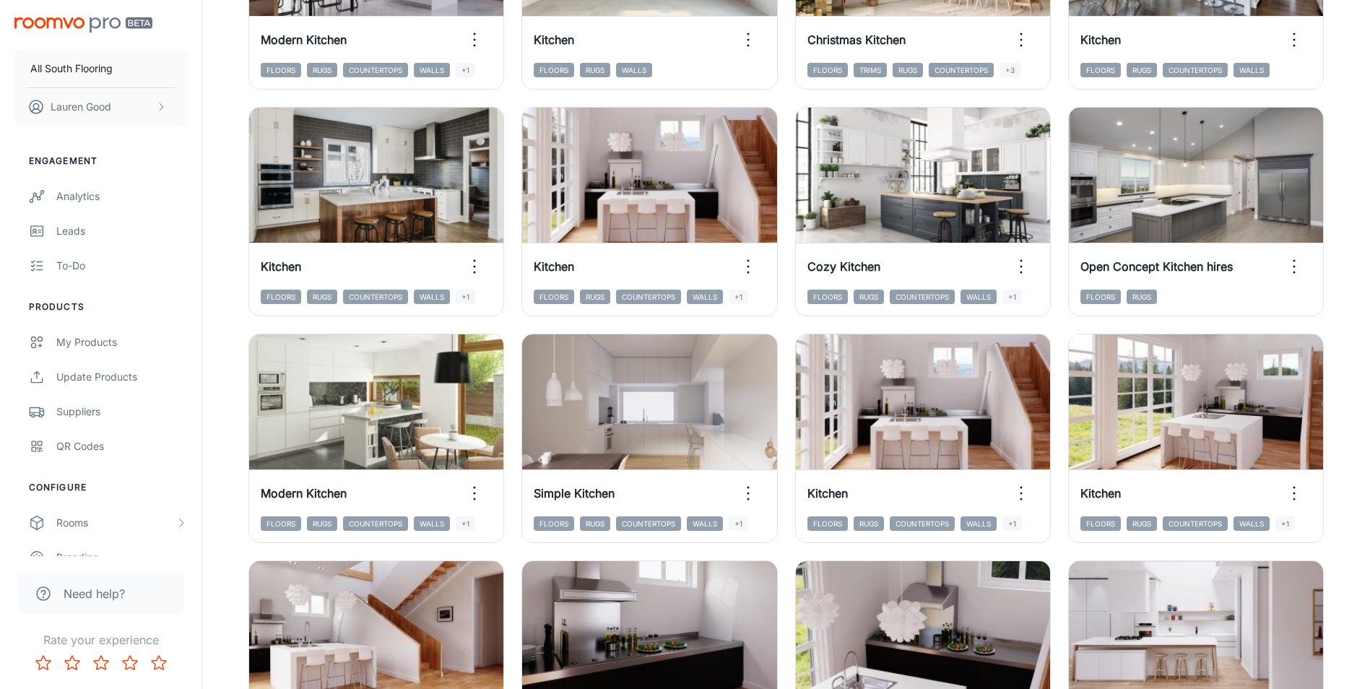
scroll to position [433, 0]
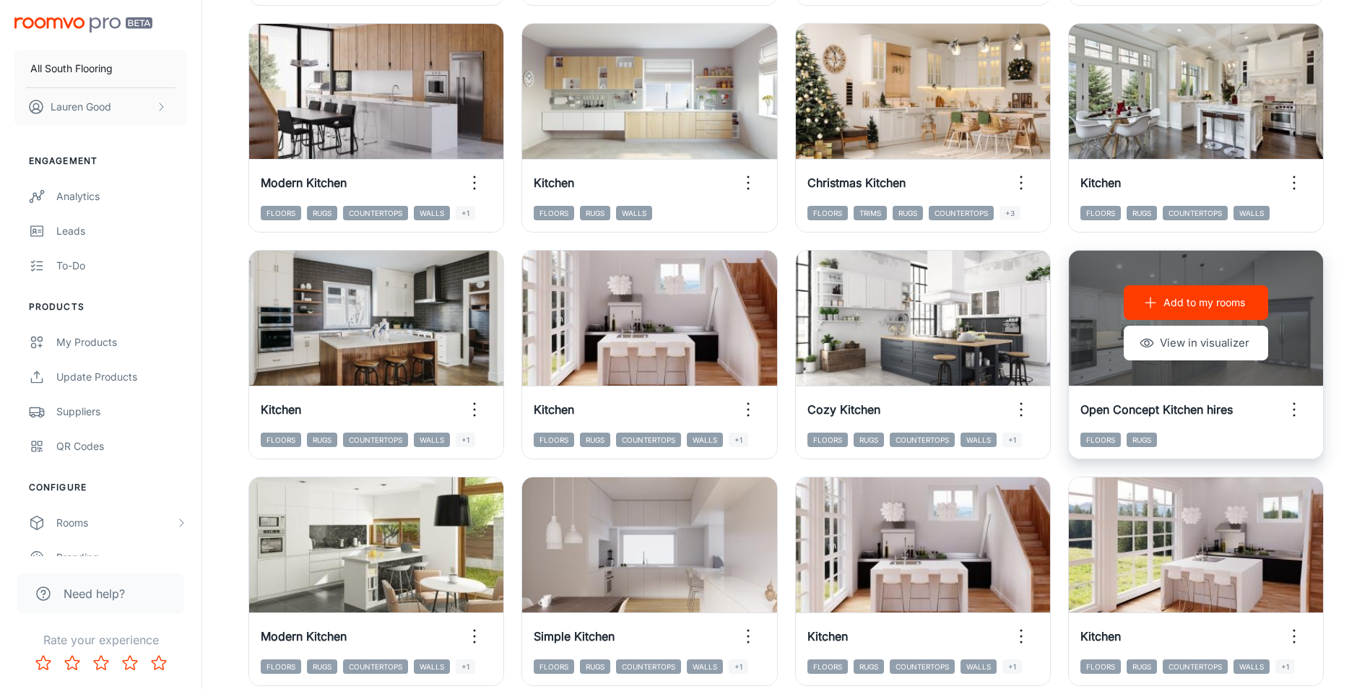
click at [1293, 407] on icon "button" at bounding box center [1293, 409] width 23 height 23
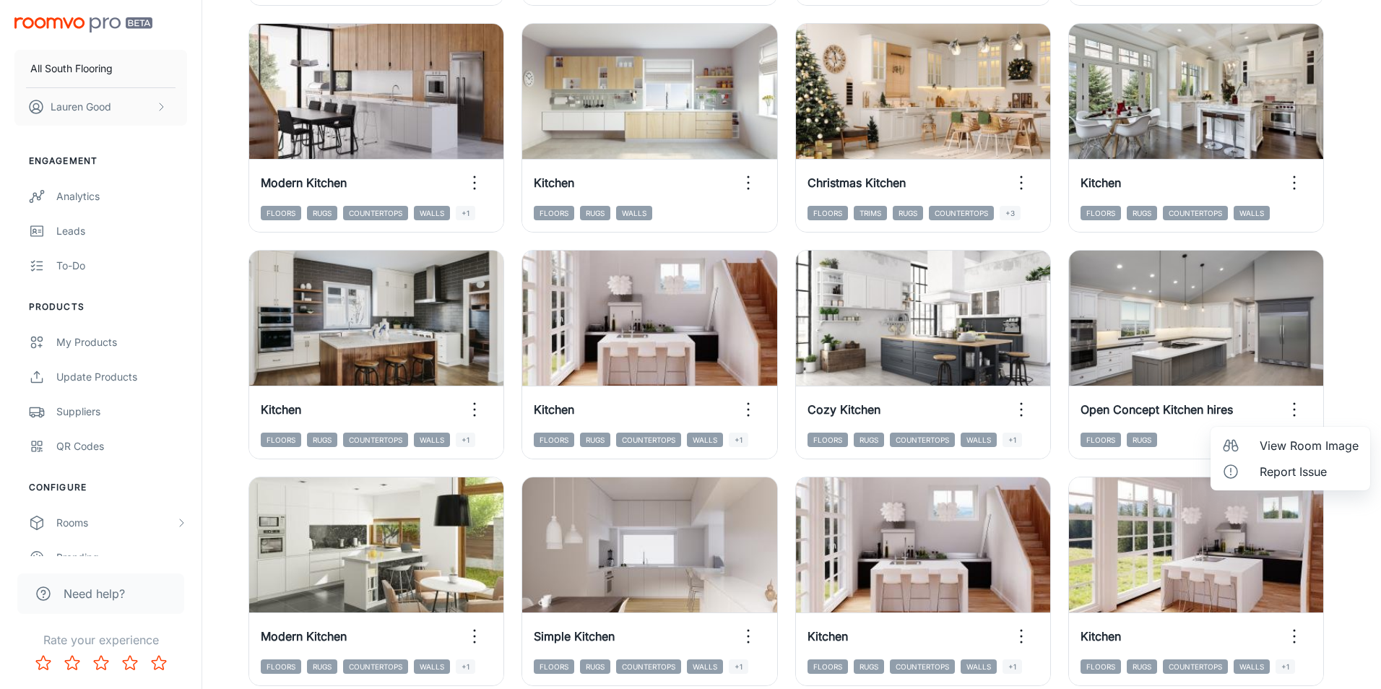
click at [1292, 446] on span "View Room Image" at bounding box center [1308, 445] width 99 height 17
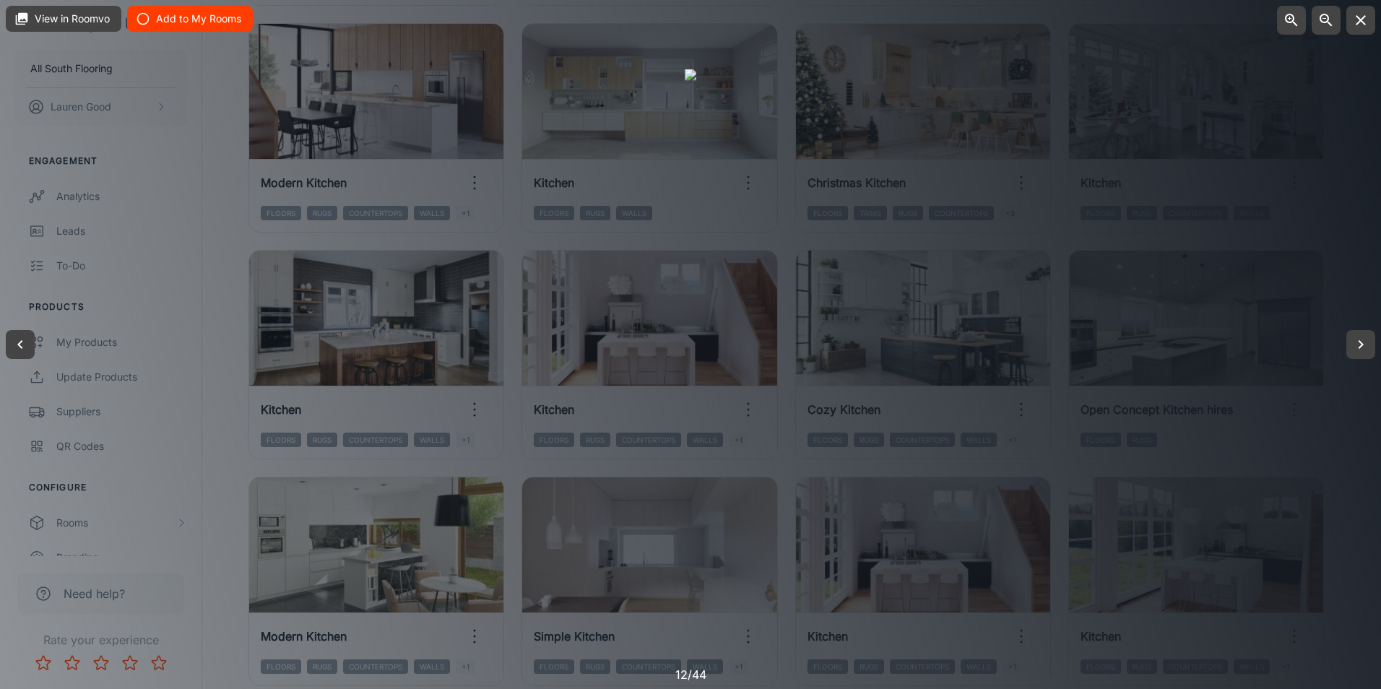
click at [191, 17] on button "Add to My Rooms" at bounding box center [190, 19] width 126 height 26
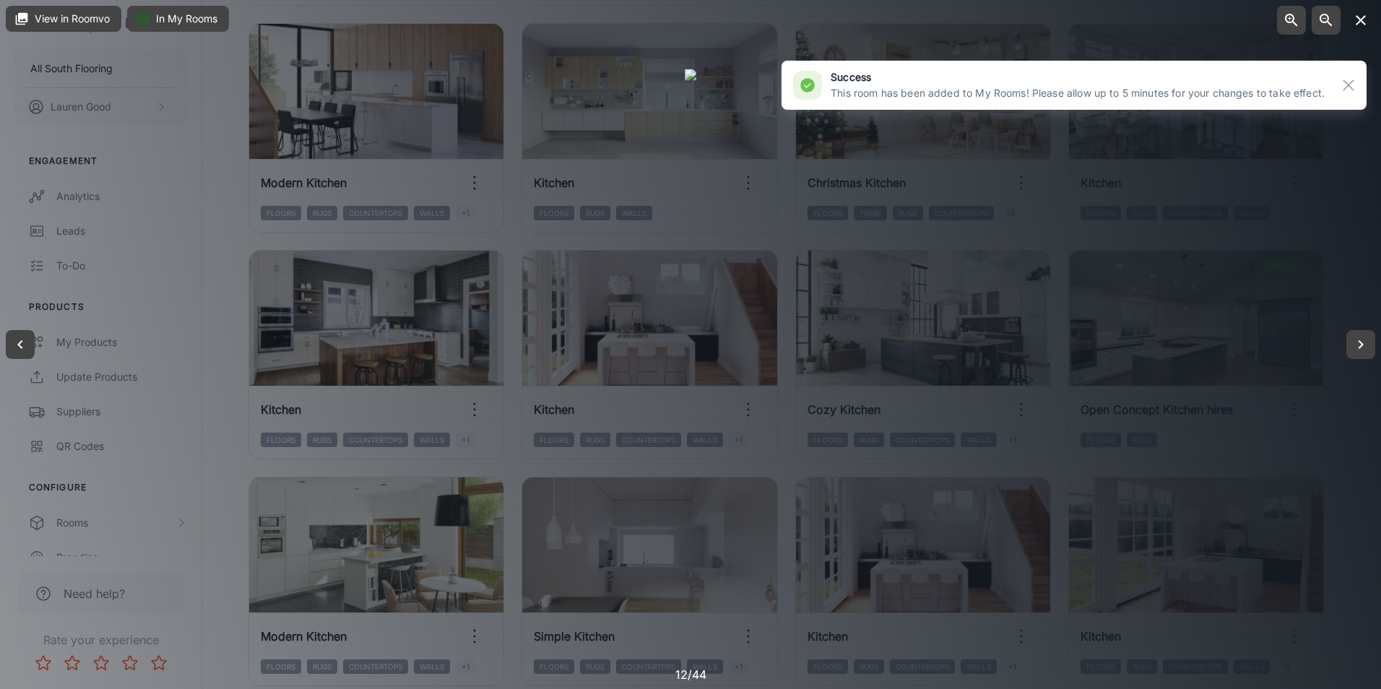
click at [1352, 19] on icon "button" at bounding box center [1360, 20] width 17 height 17
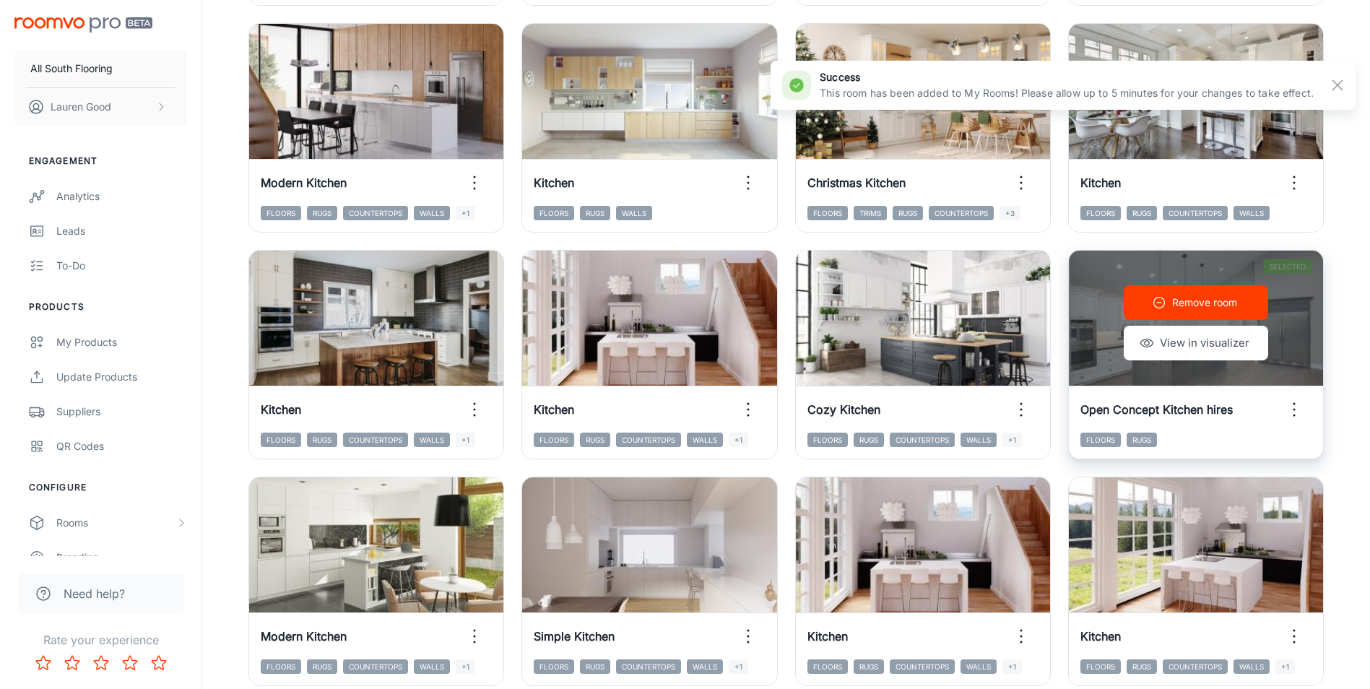
scroll to position [0, 0]
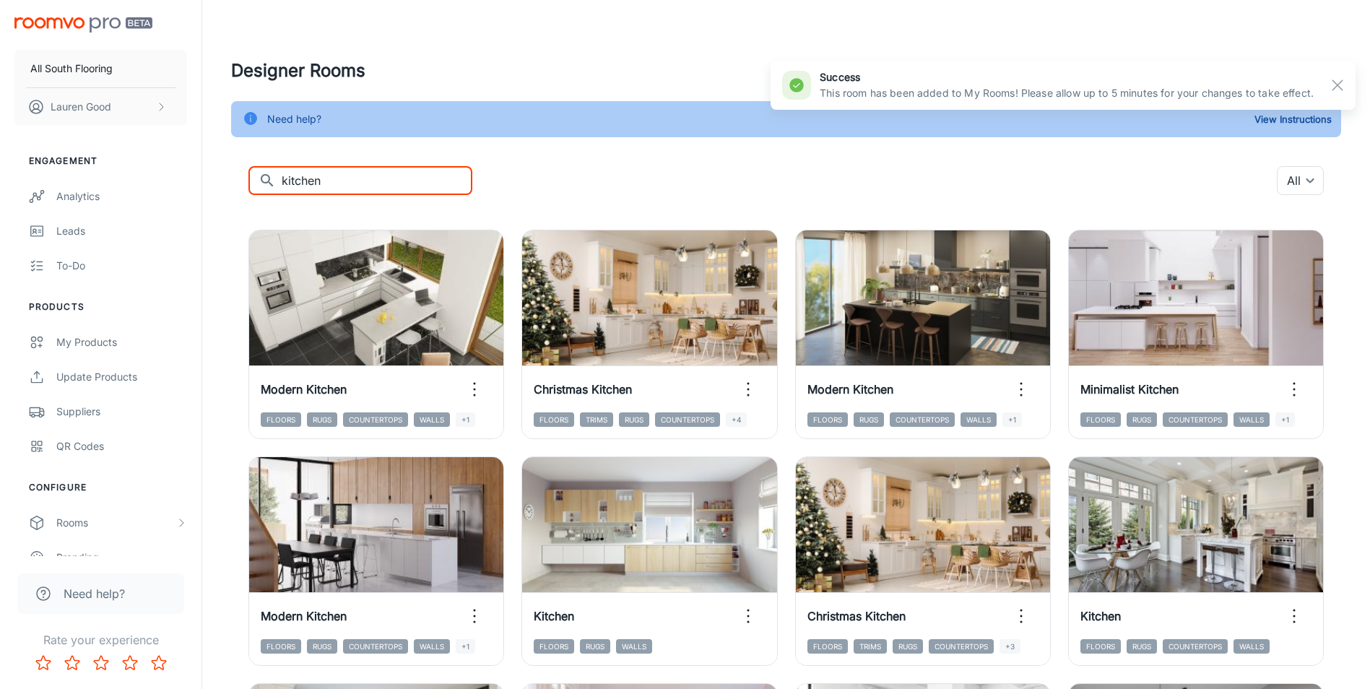
drag, startPoint x: 377, startPoint y: 189, endPoint x: 233, endPoint y: 186, distance: 143.7
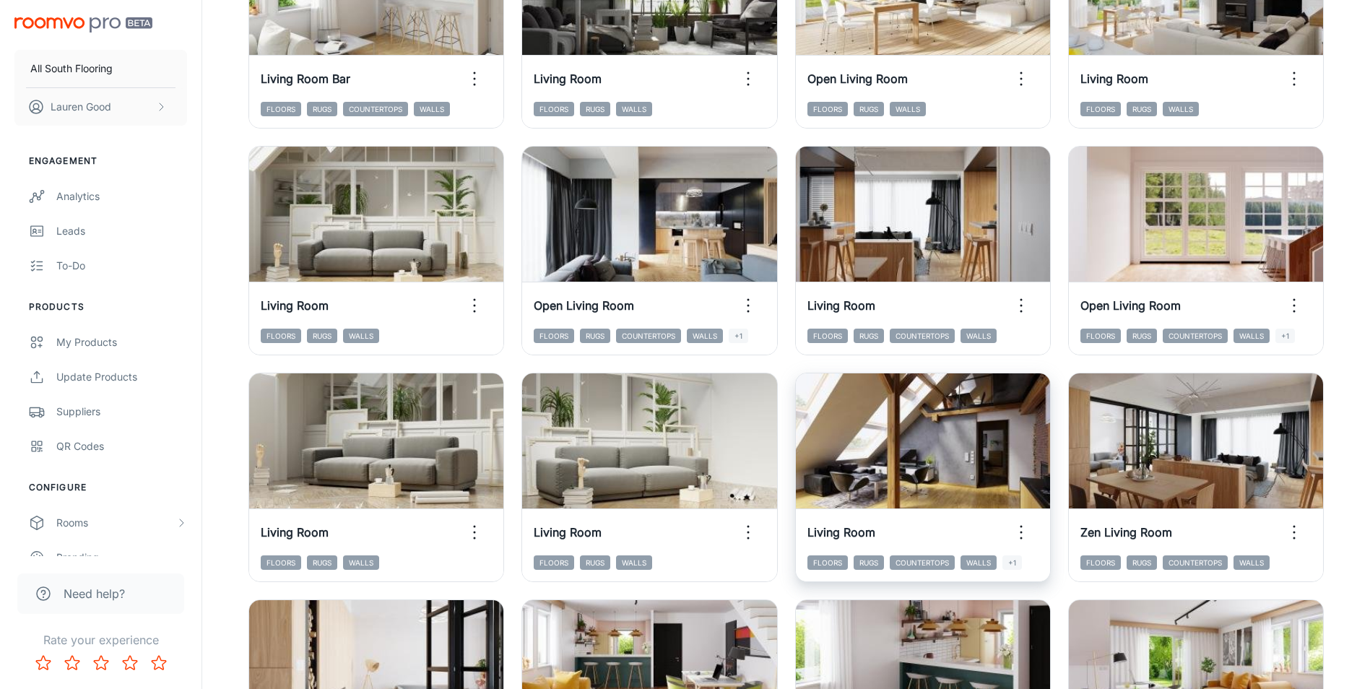
scroll to position [1444, 0]
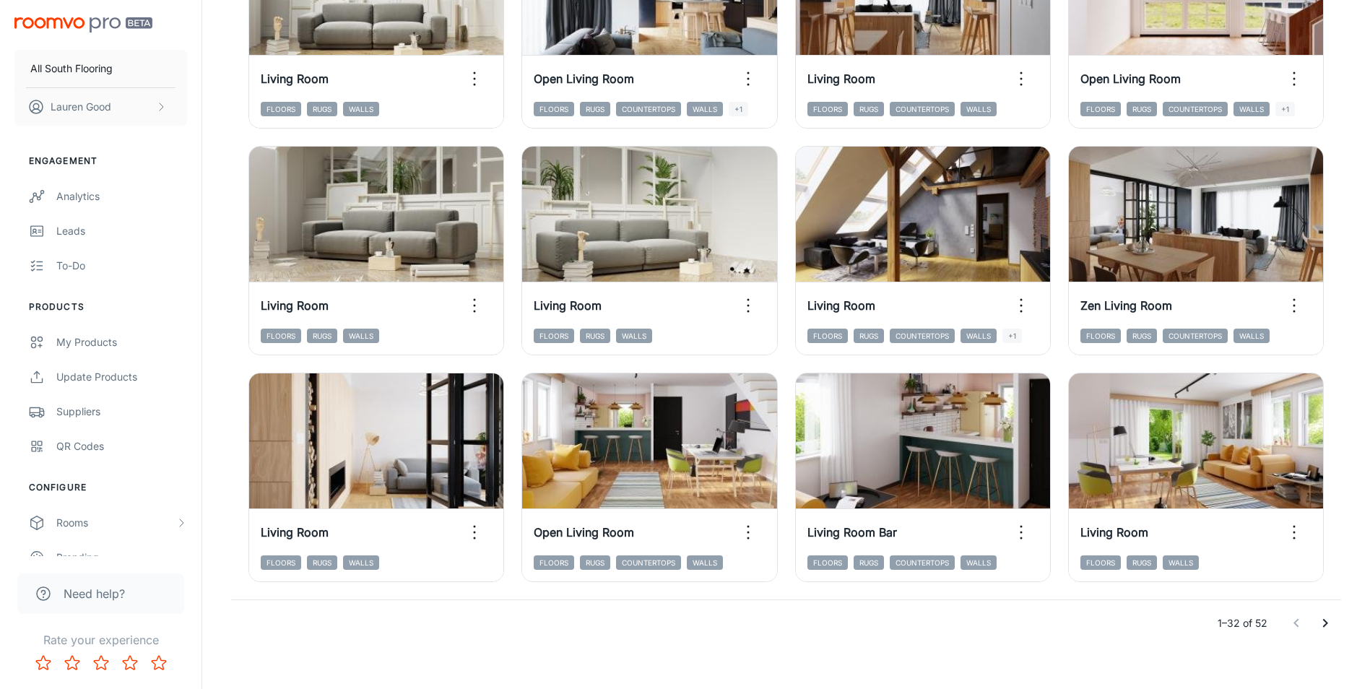
click at [1324, 620] on icon "Go to next page" at bounding box center [1325, 623] width 5 height 9
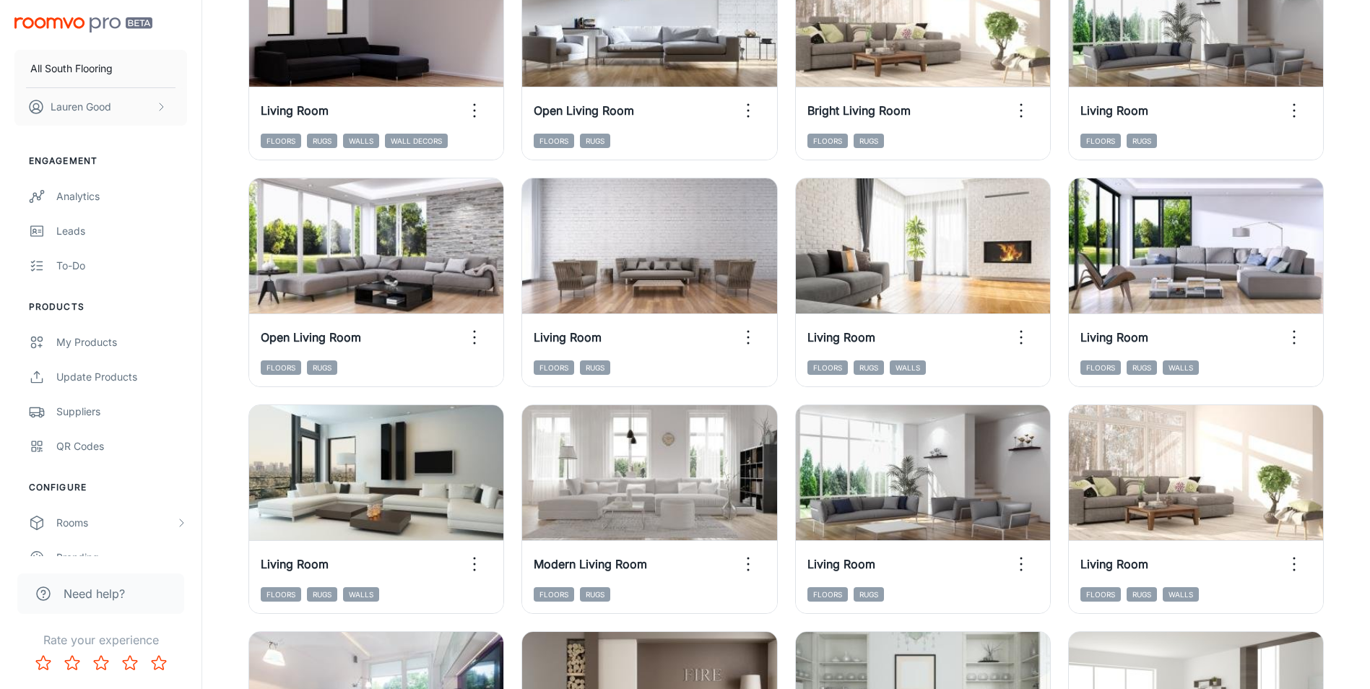
scroll to position [72, 0]
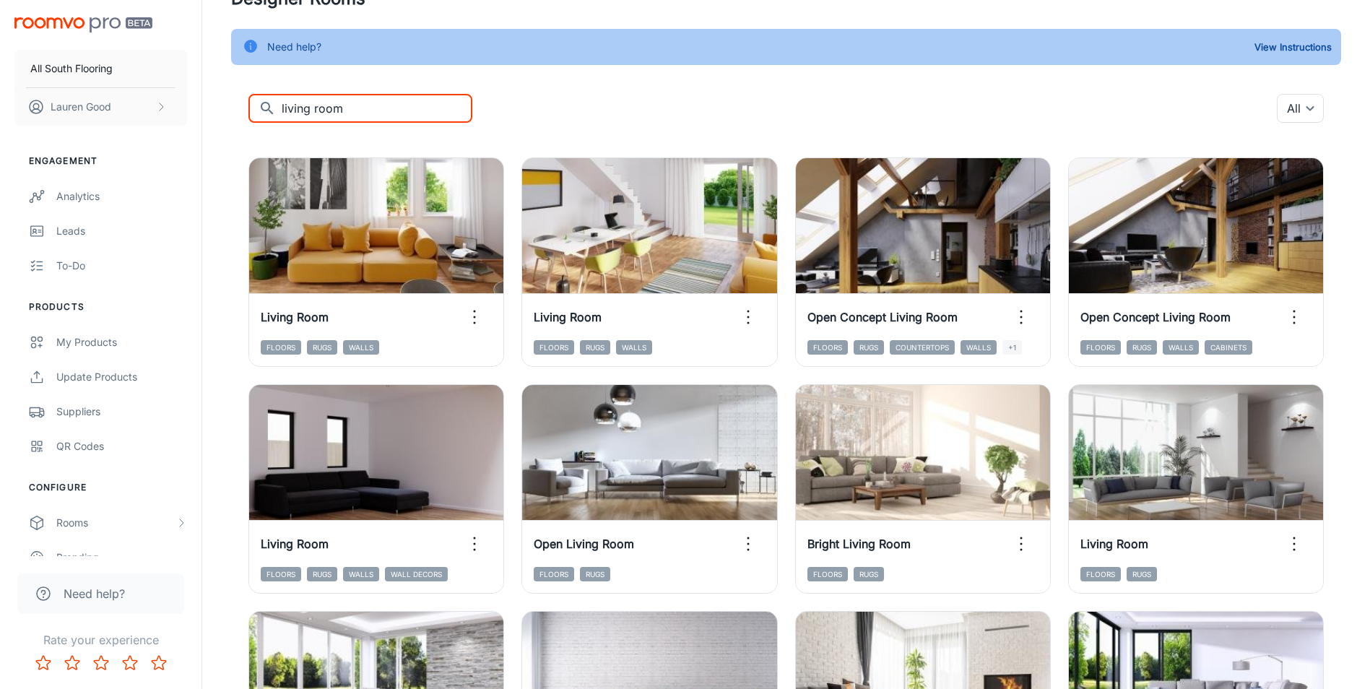
drag, startPoint x: 354, startPoint y: 104, endPoint x: 268, endPoint y: 124, distance: 88.3
type input "foyer"
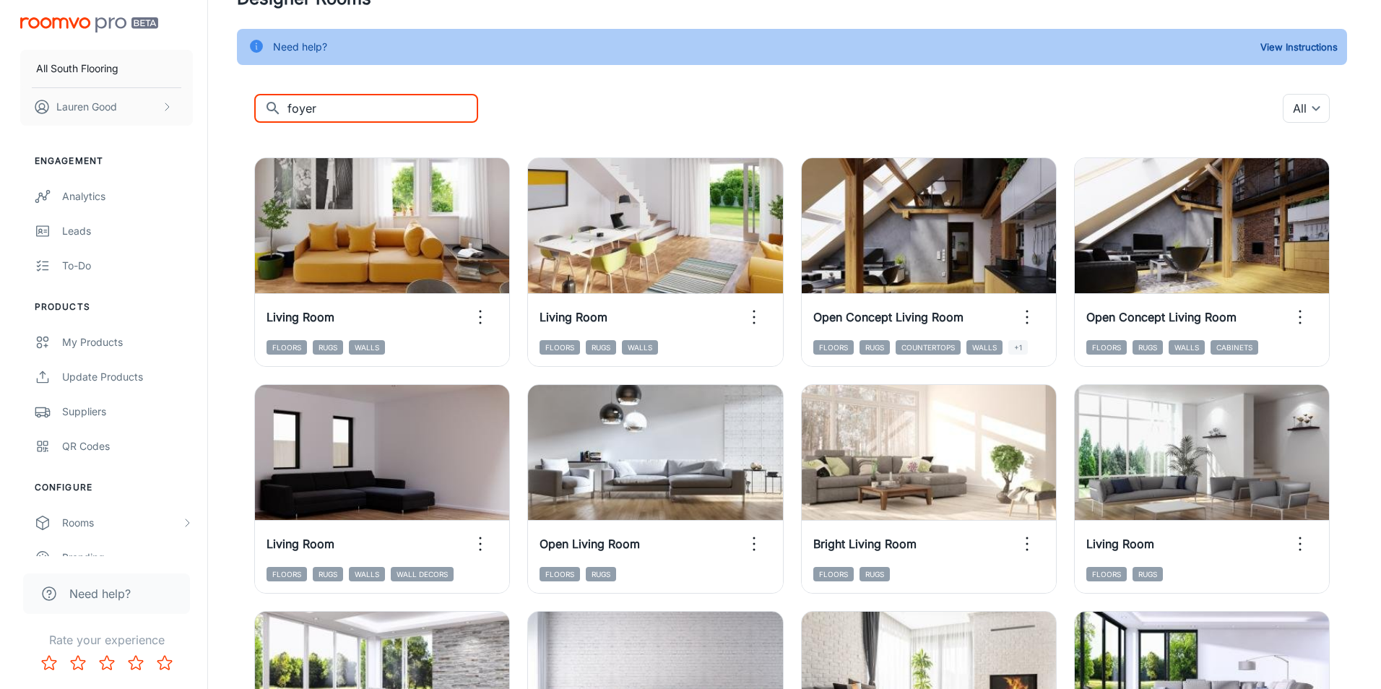
scroll to position [0, 0]
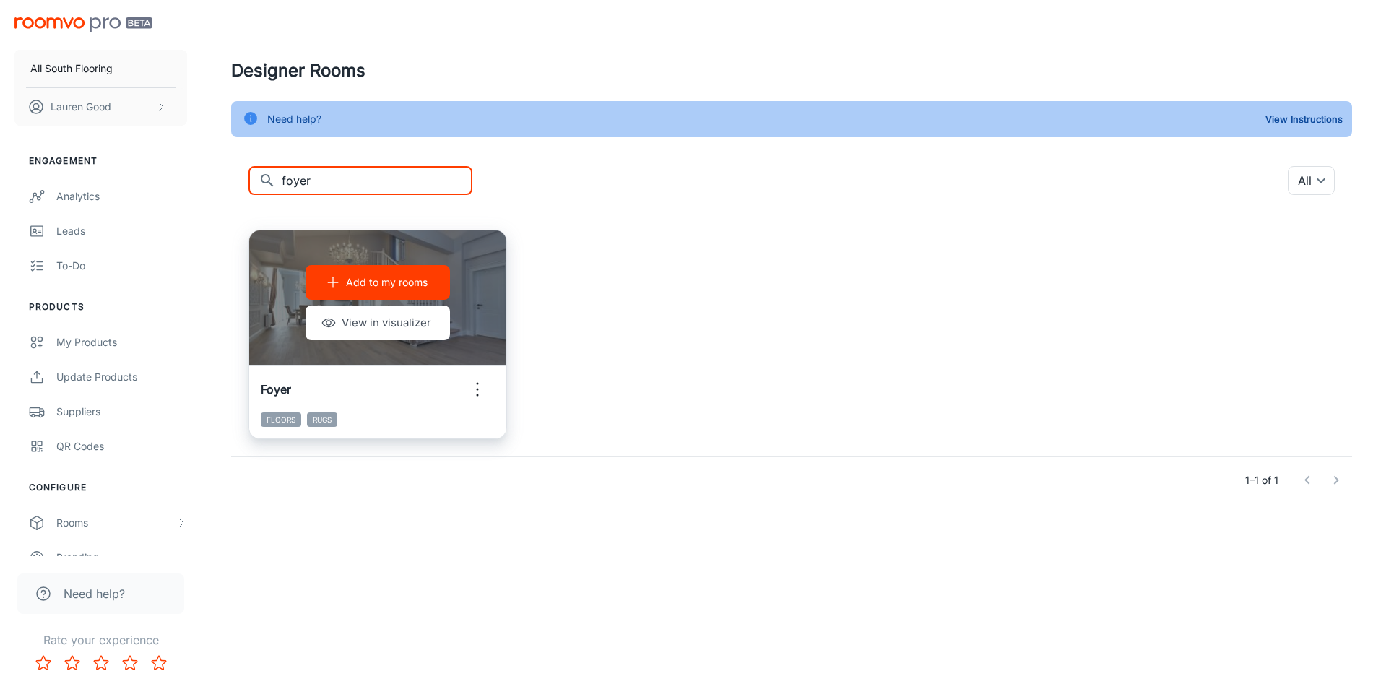
click at [477, 393] on icon "button" at bounding box center [477, 389] width 23 height 23
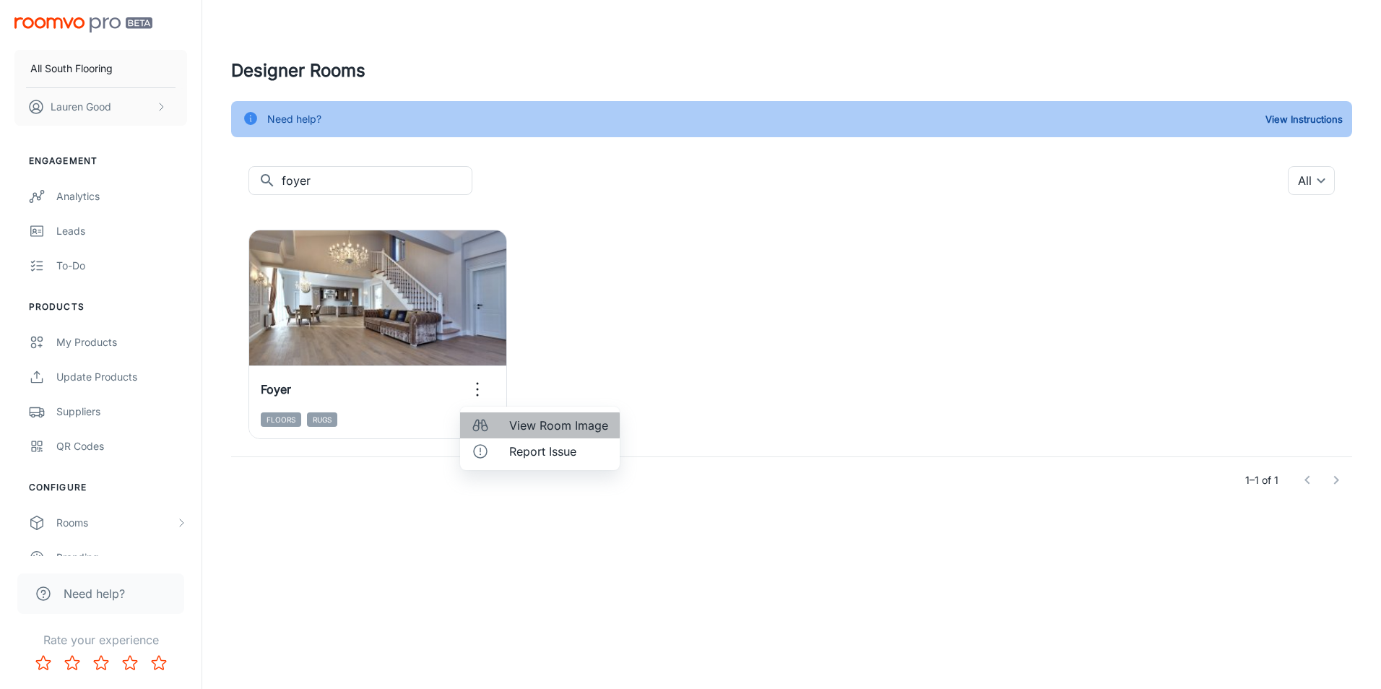
click at [525, 425] on span "View Room Image" at bounding box center [558, 425] width 99 height 17
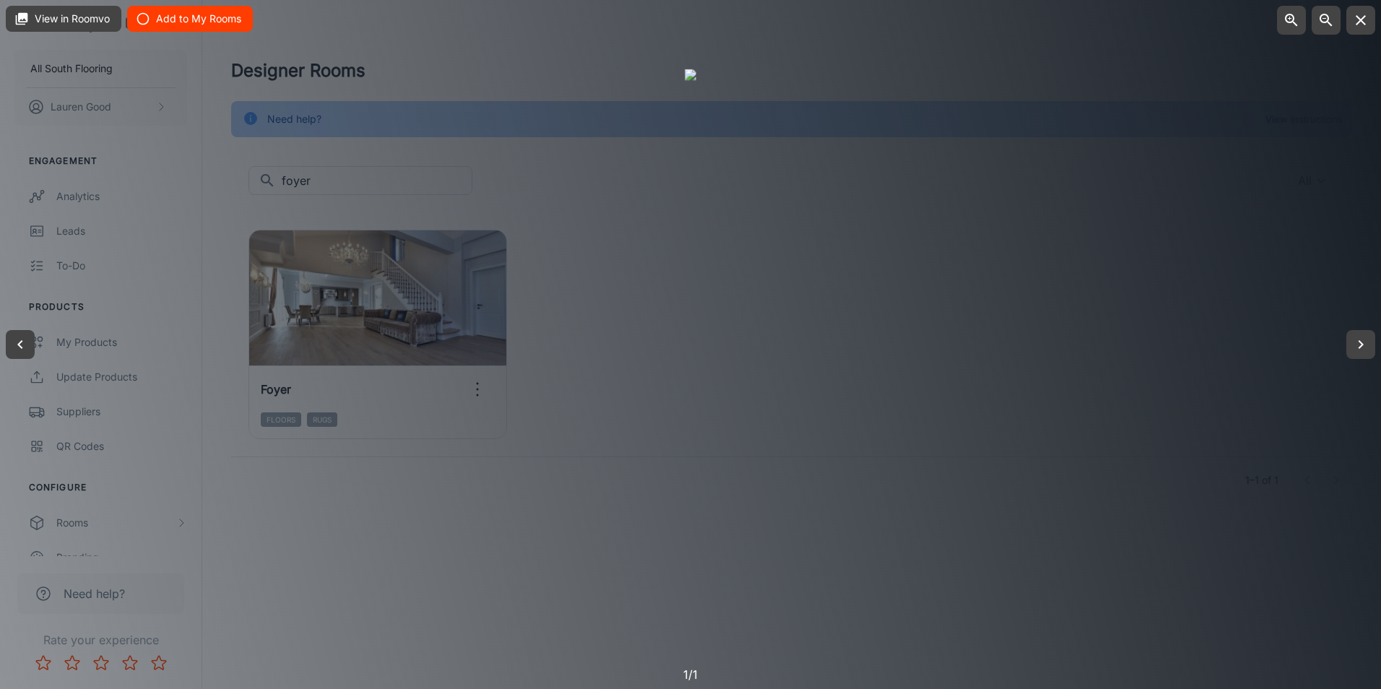
click at [181, 25] on button "Add to My Rooms" at bounding box center [190, 19] width 126 height 26
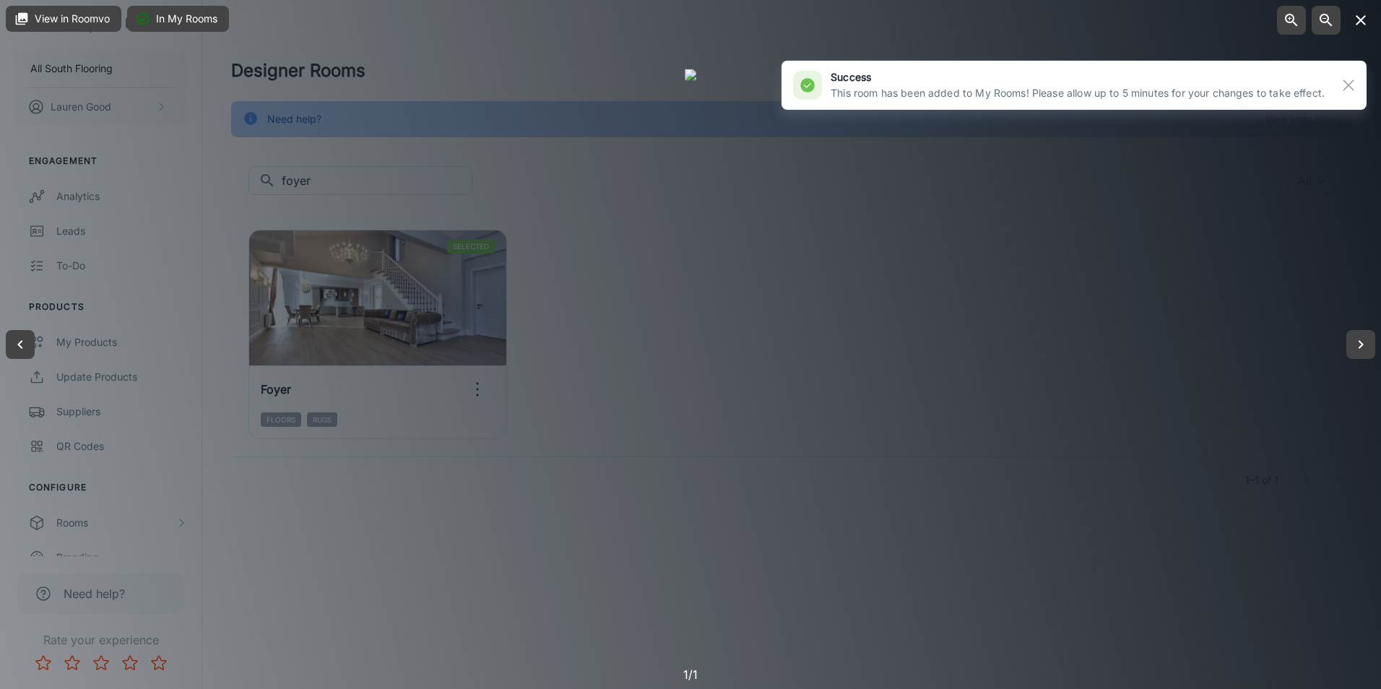
click at [1365, 20] on icon "button" at bounding box center [1360, 20] width 17 height 17
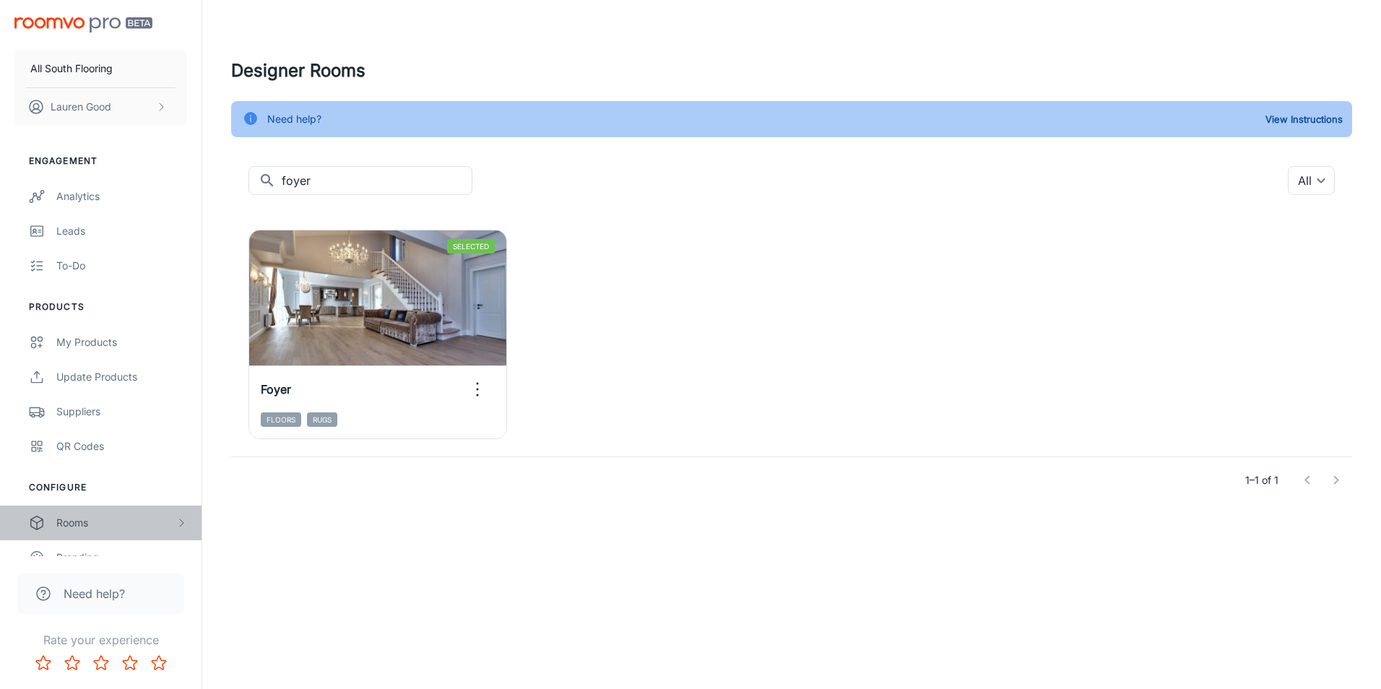
click at [96, 510] on div "Rooms" at bounding box center [100, 522] width 201 height 35
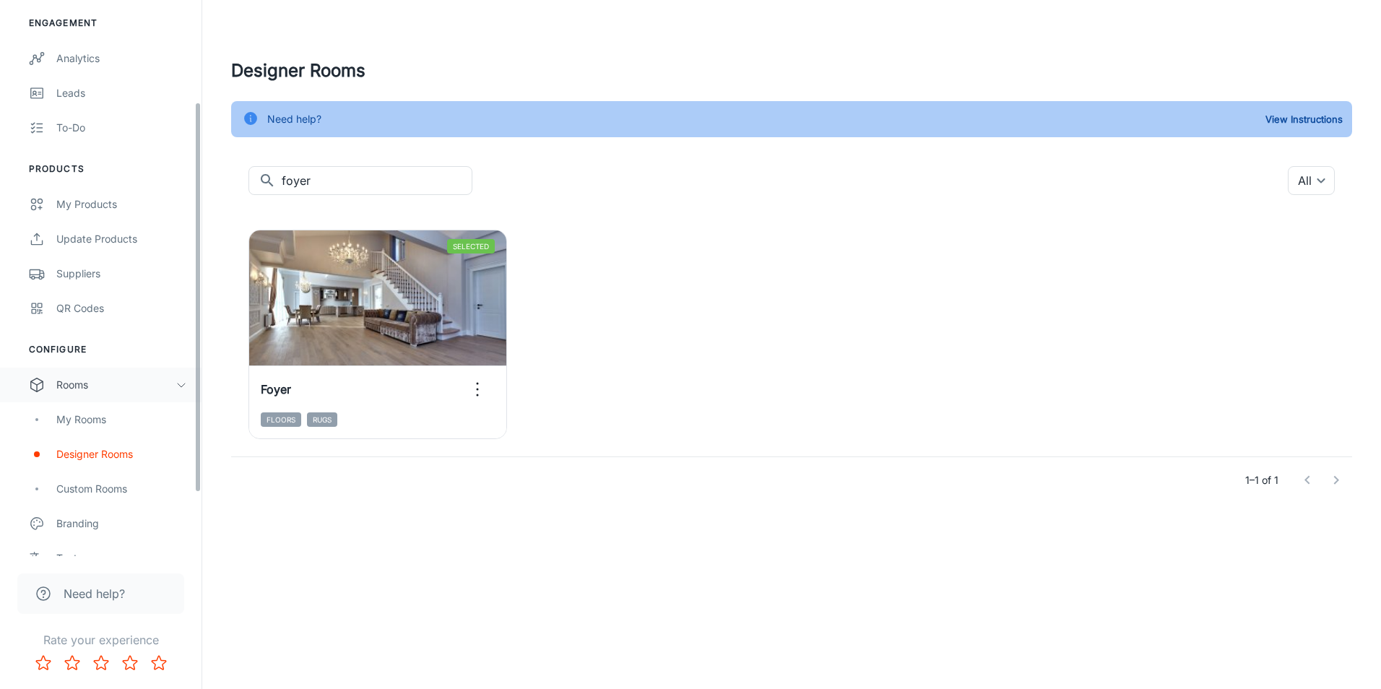
scroll to position [144, 0]
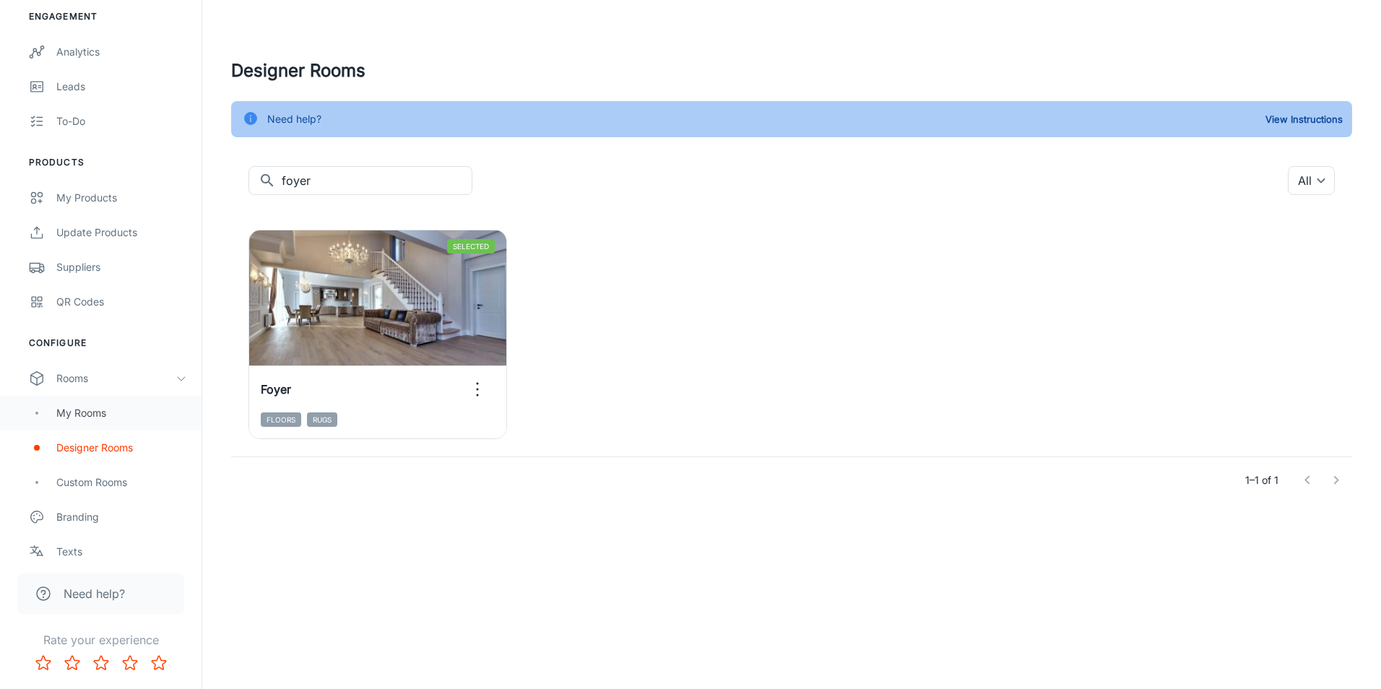
click at [74, 412] on div "My Rooms" at bounding box center [121, 413] width 131 height 16
